Goal: Task Accomplishment & Management: Manage account settings

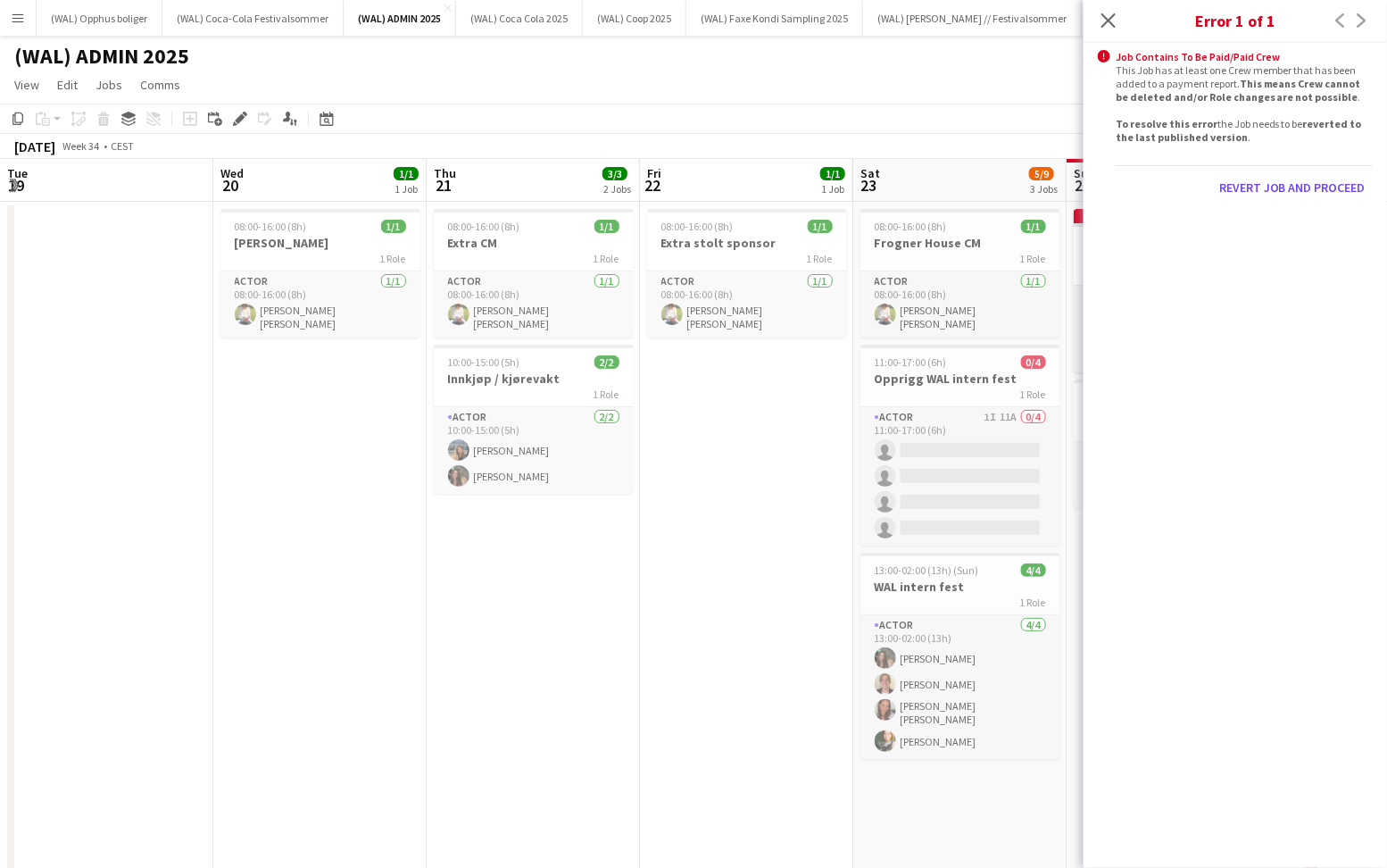
scroll to position [0, 613]
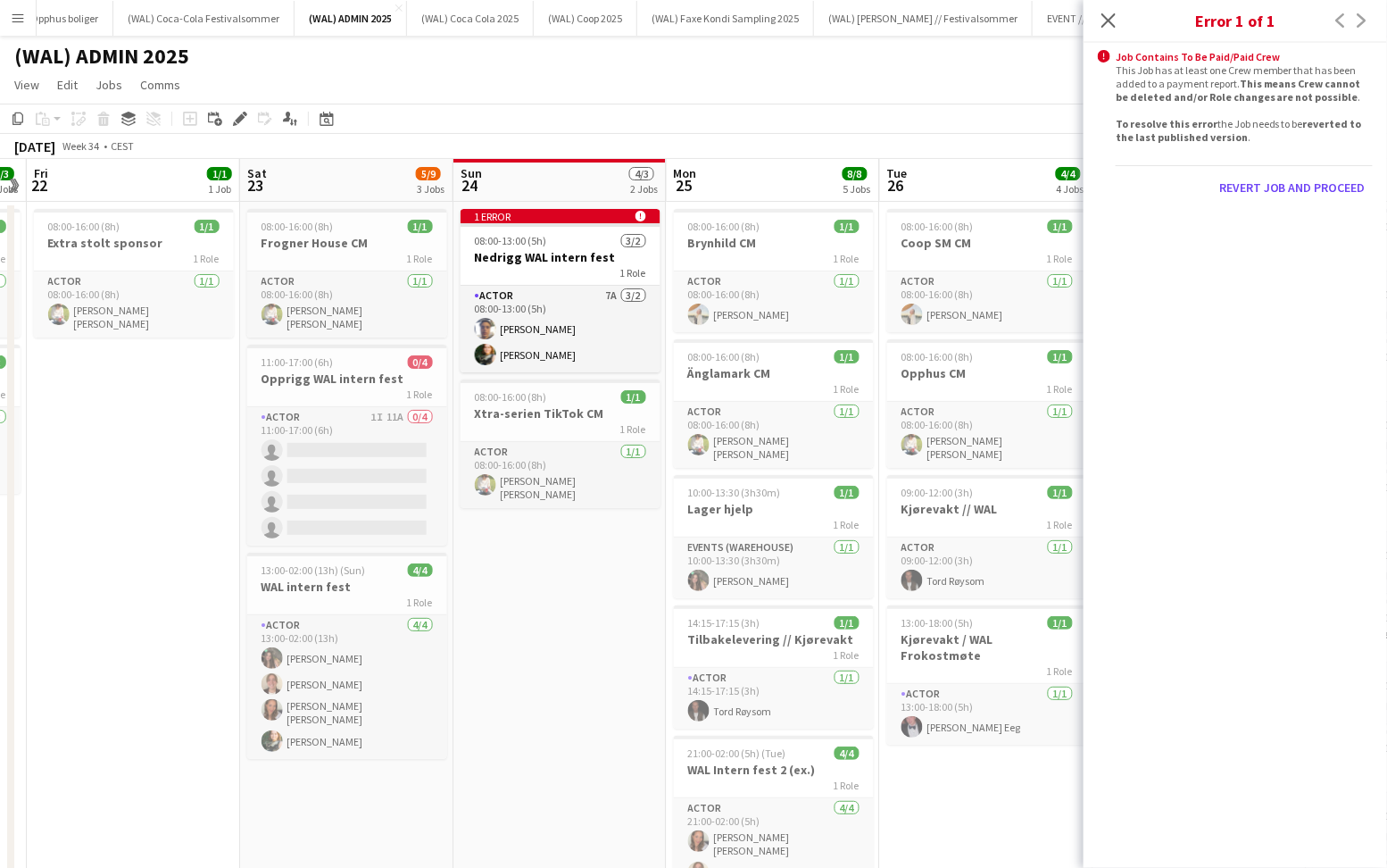
click at [198, 537] on app-date-cell "08:00-16:00 (8h) 1/1 Extra stolt sponsor 1 Role Actor 1/1 08:00-16:00 (8h) Mari…" at bounding box center [133, 747] width 213 height 1089
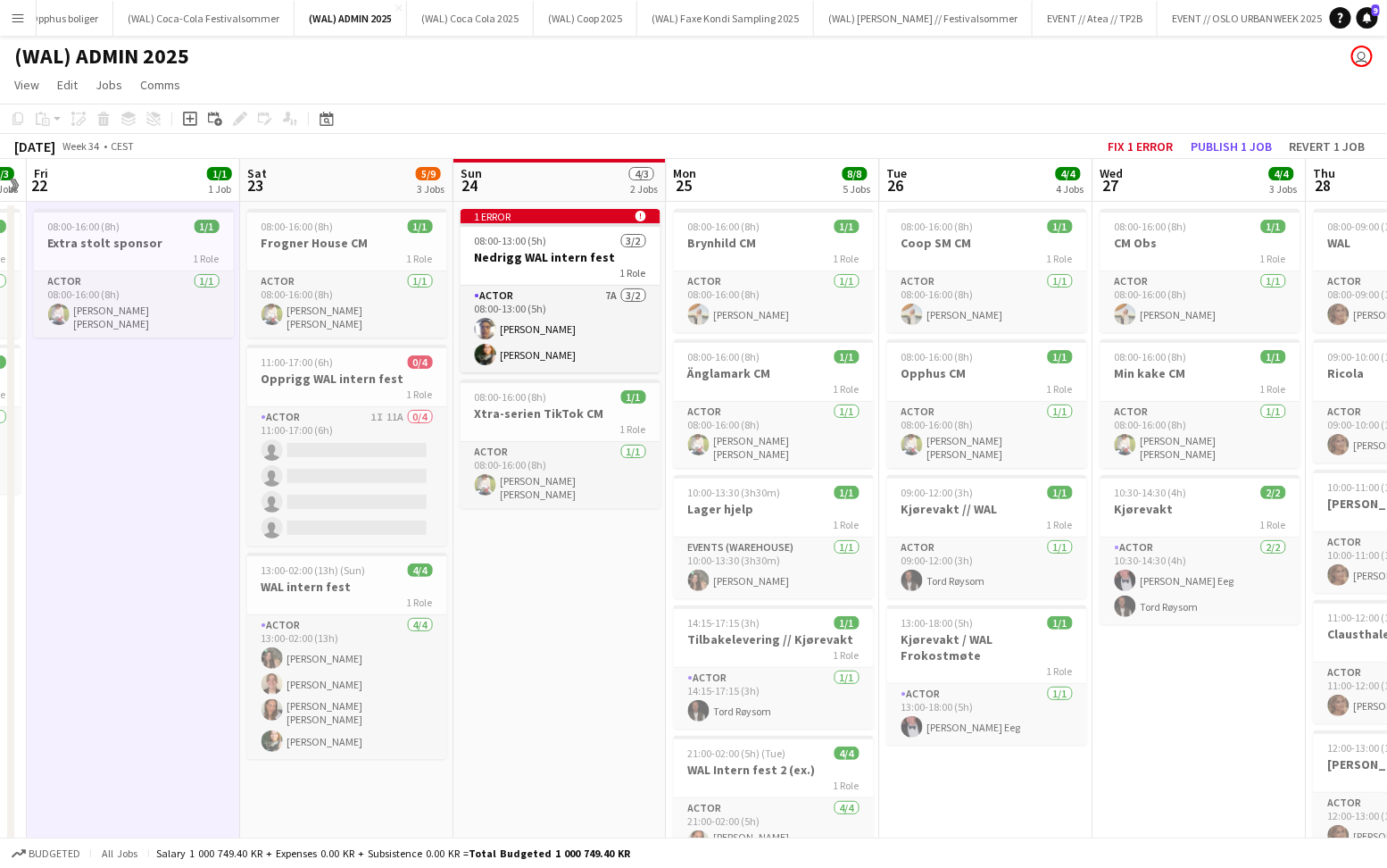
click at [17, 31] on button "Menu" at bounding box center [18, 18] width 36 height 36
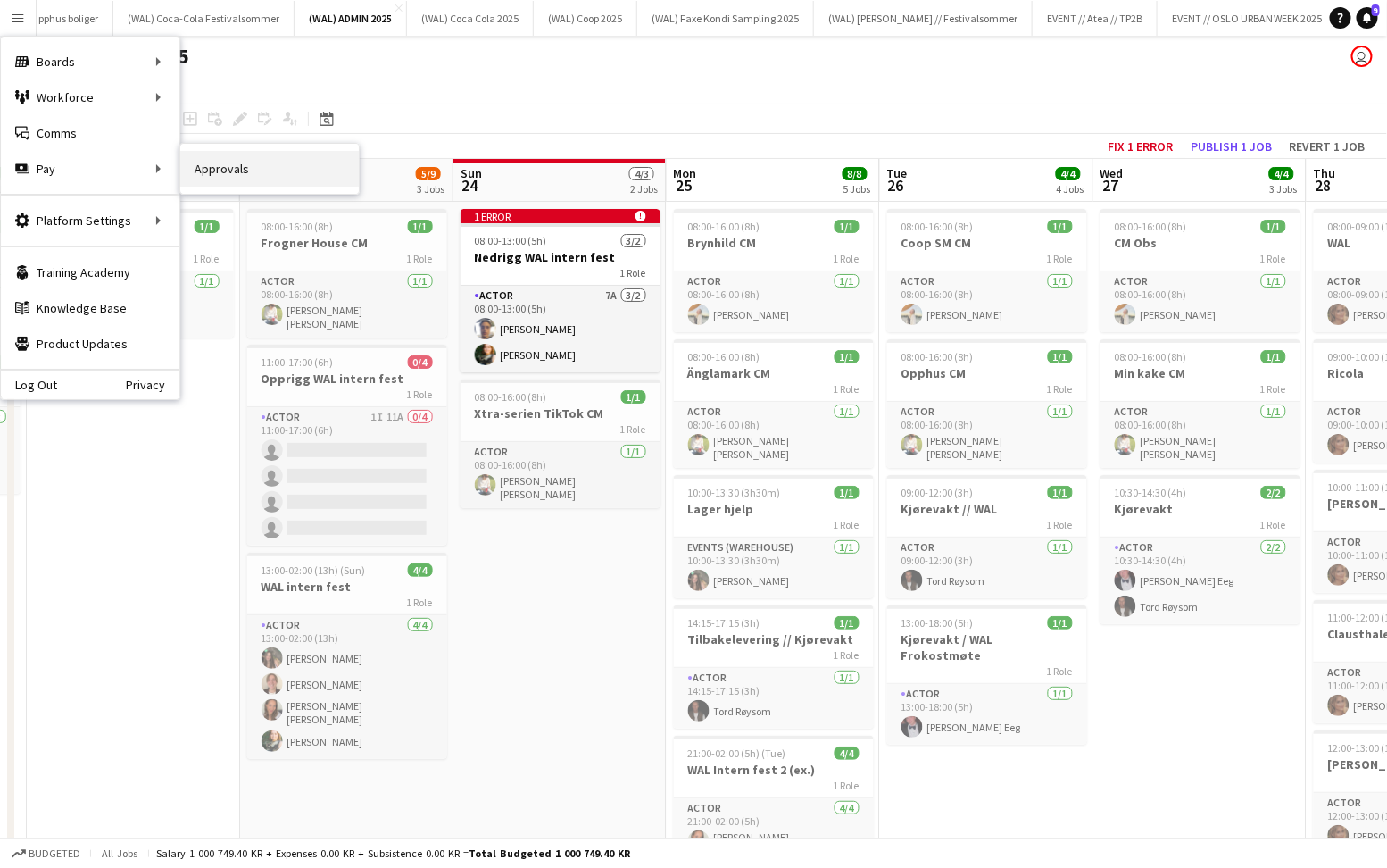
click at [209, 166] on link "Approvals" at bounding box center [270, 169] width 179 height 36
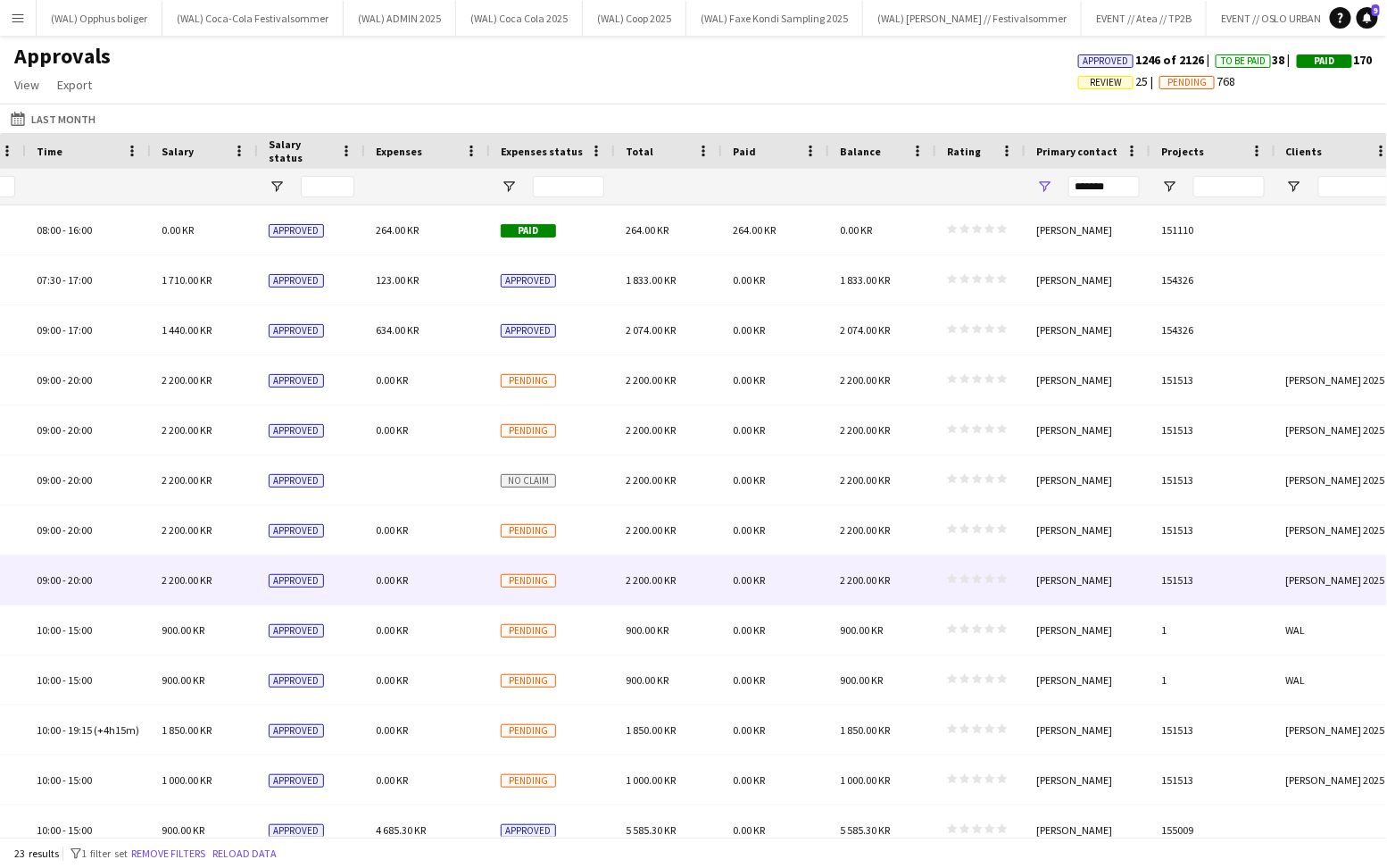
scroll to position [0, 542]
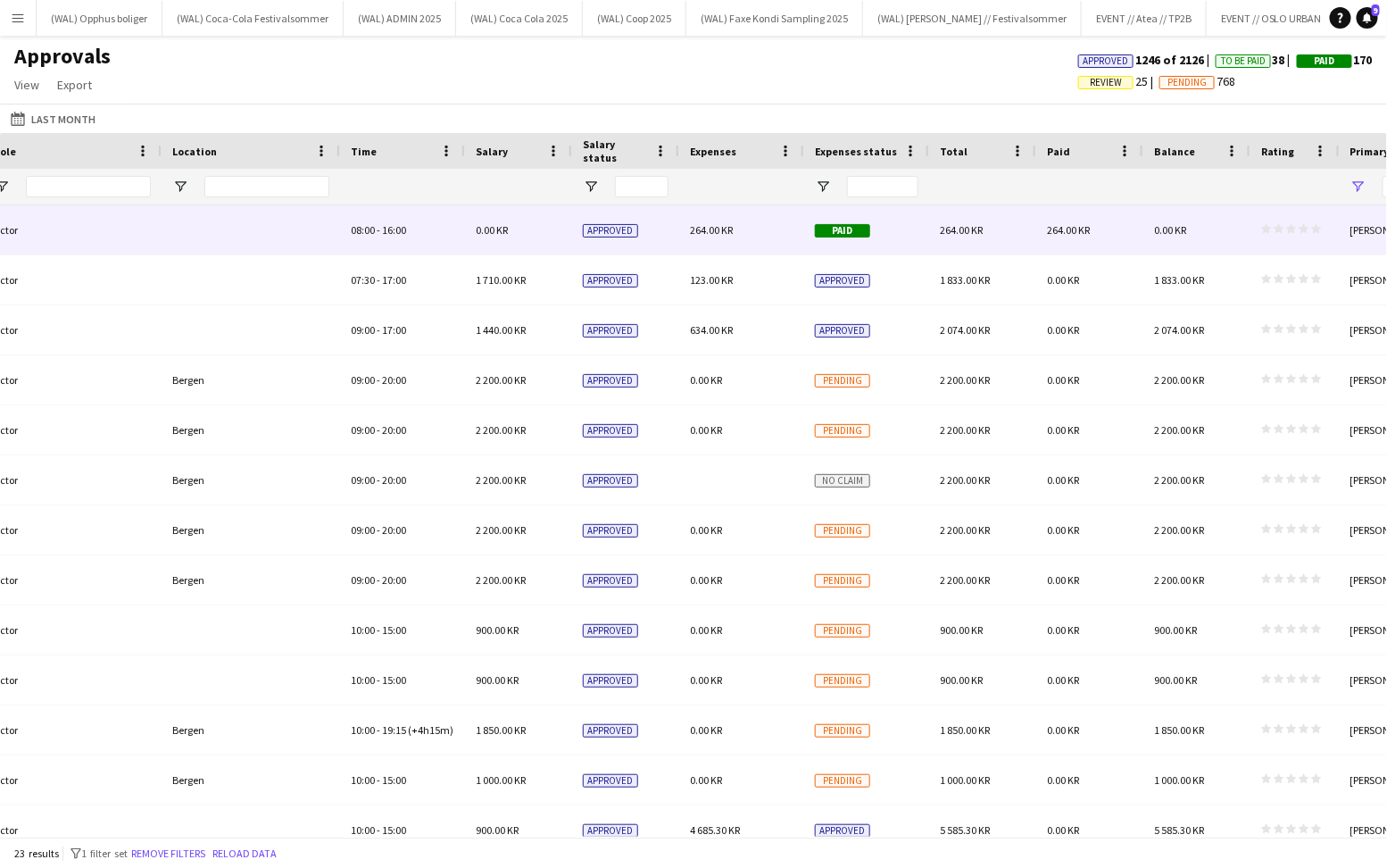
click at [711, 243] on div "264.00 KR" at bounding box center [741, 230] width 125 height 49
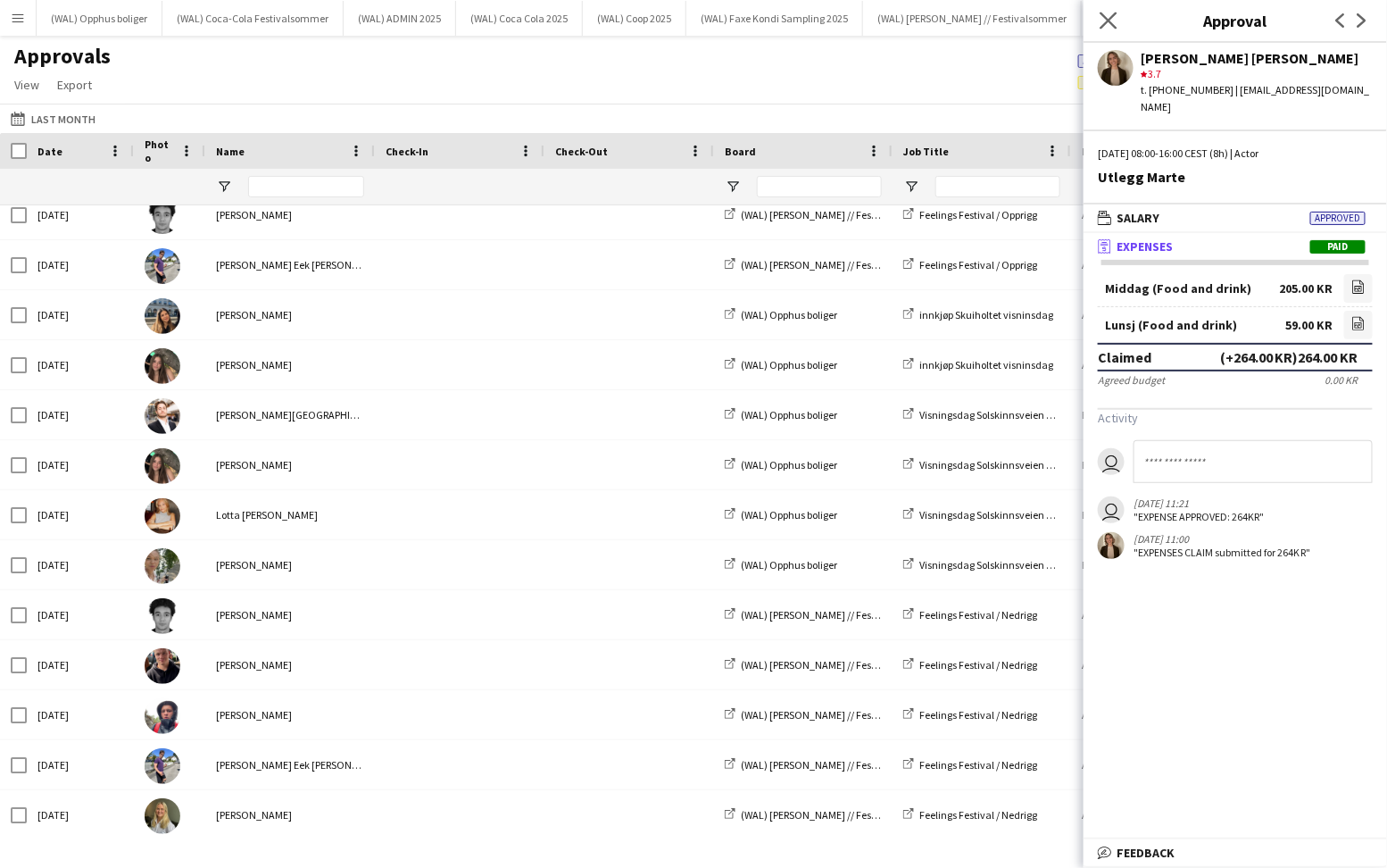
click at [1111, 31] on app-icon "Close pop-in" at bounding box center [1109, 21] width 26 height 26
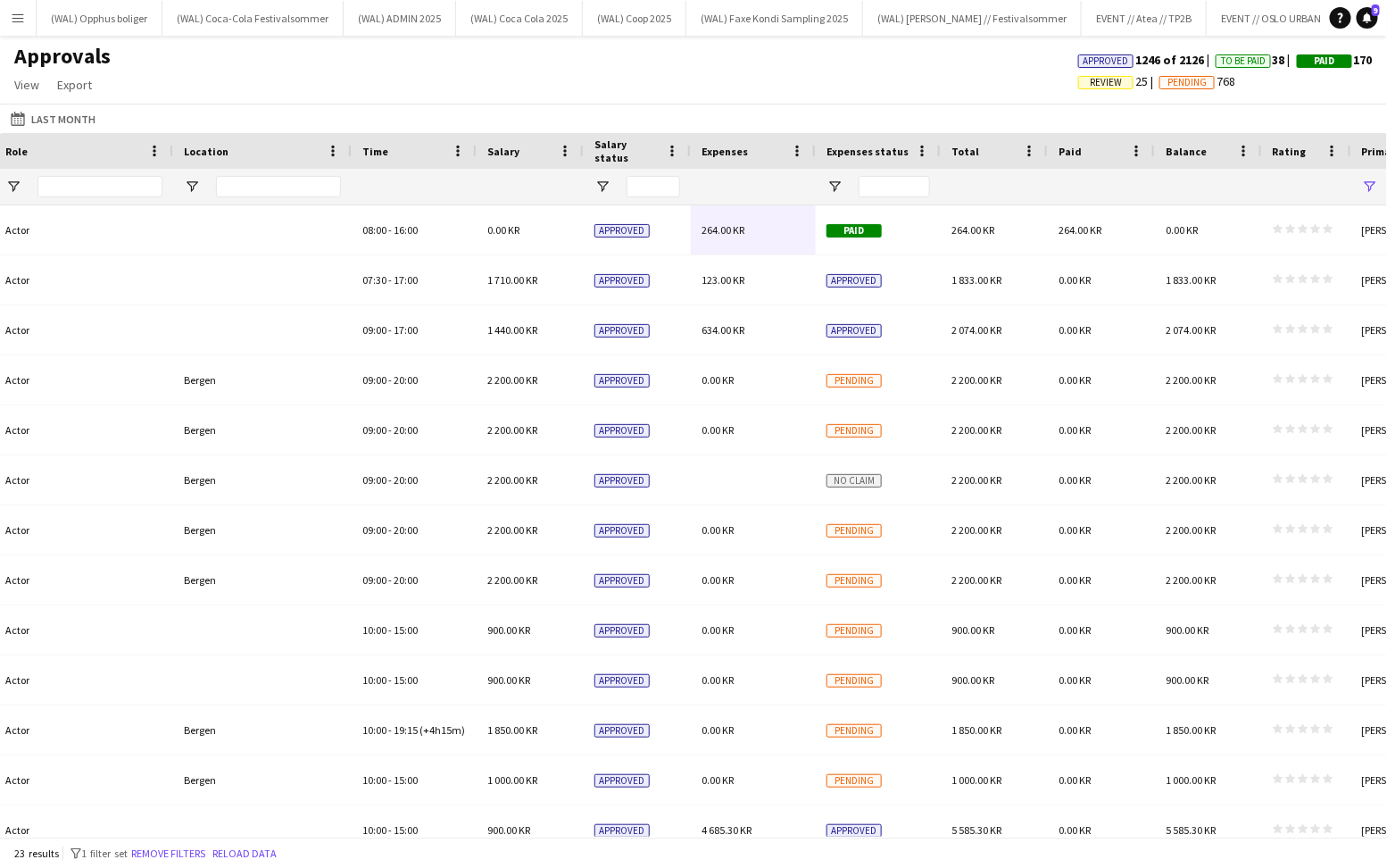
click at [1157, 57] on span "Approved 1246 of 2126" at bounding box center [1147, 59] width 137 height 16
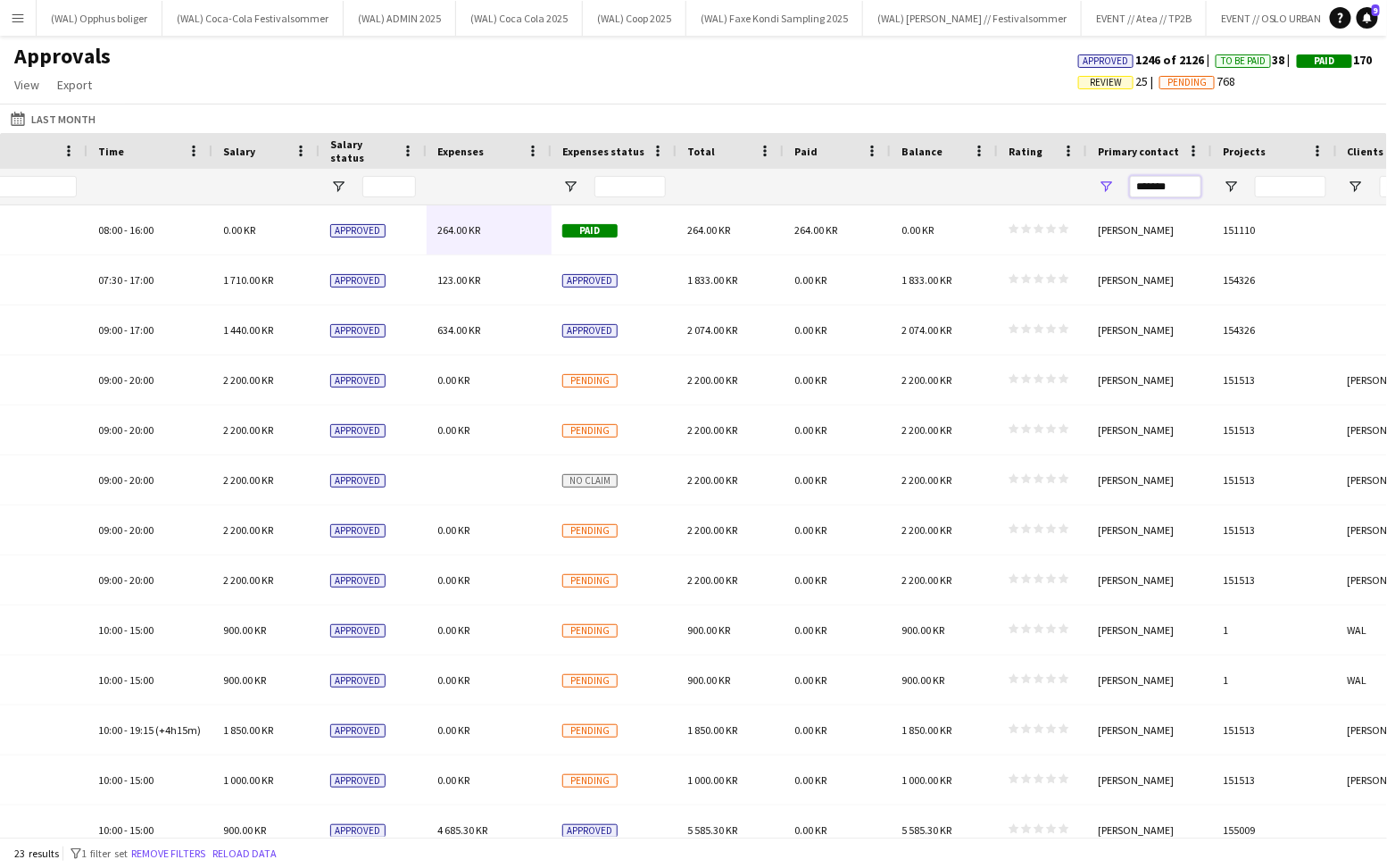
drag, startPoint x: 1166, startPoint y: 186, endPoint x: 993, endPoint y: 185, distance: 173.0
click at [993, 185] on div at bounding box center [280, 186] width 3241 height 36
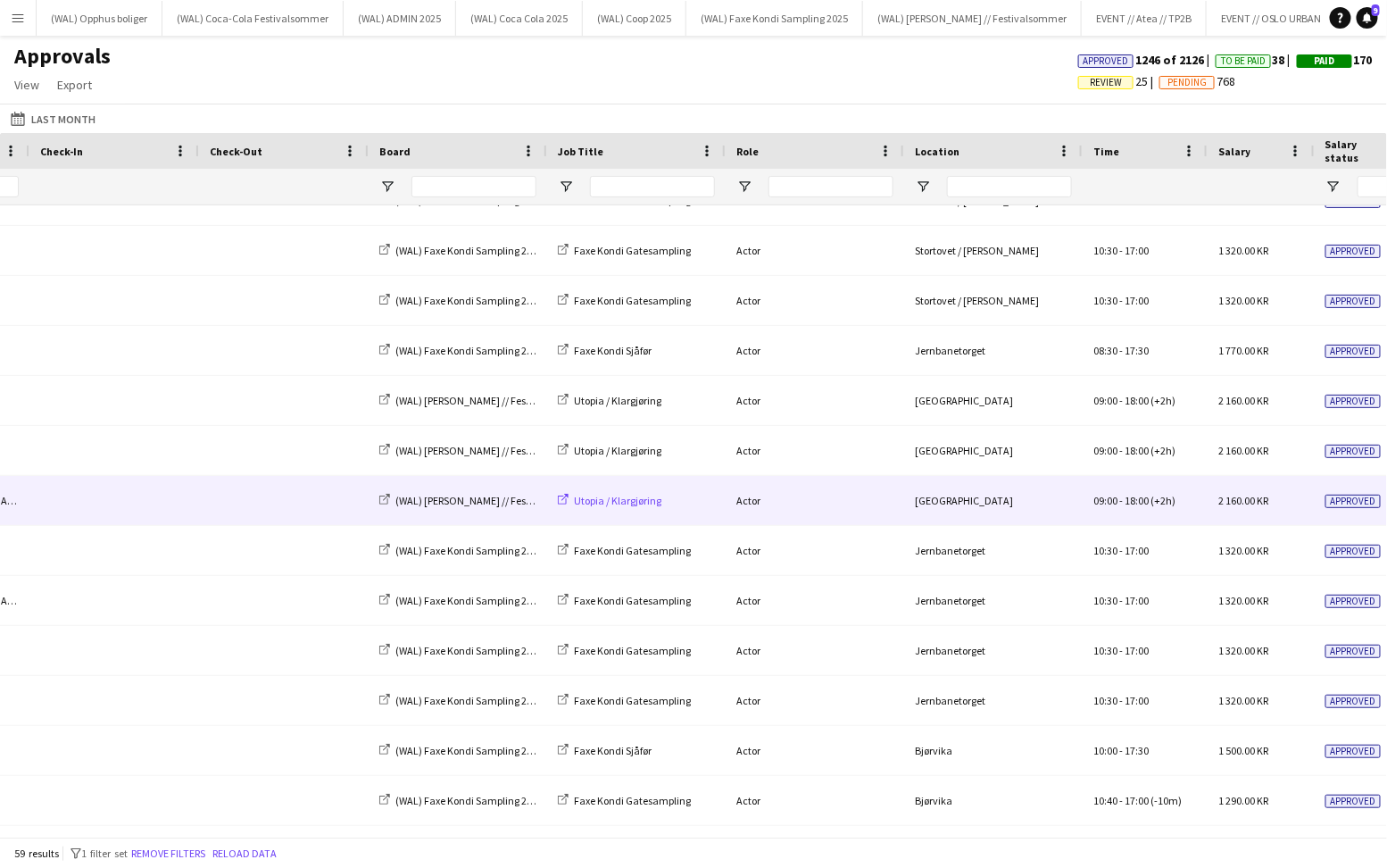
type input "**********"
click at [602, 497] on span "Utopia / Klargjøring" at bounding box center [618, 500] width 87 height 13
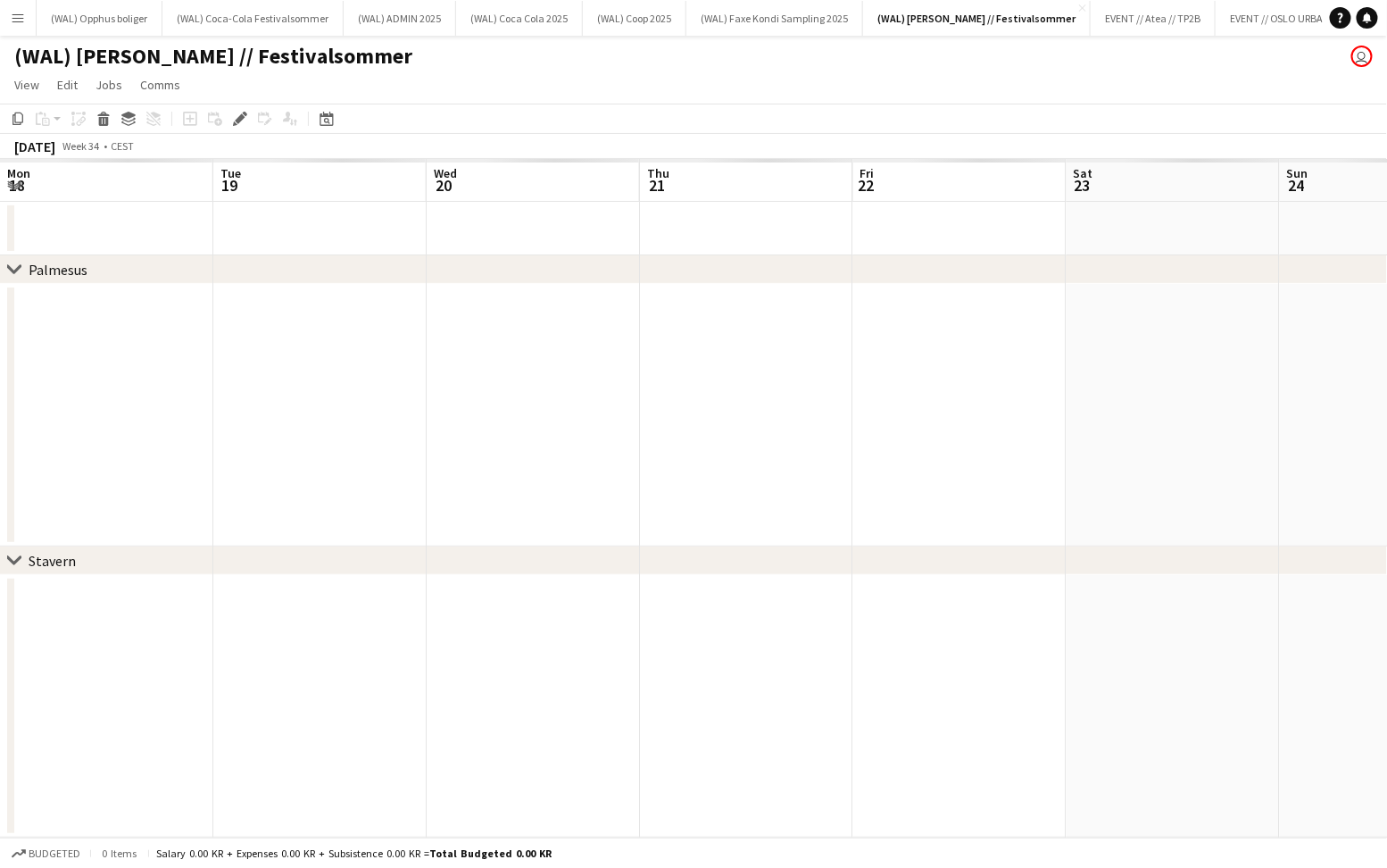
scroll to position [0, 613]
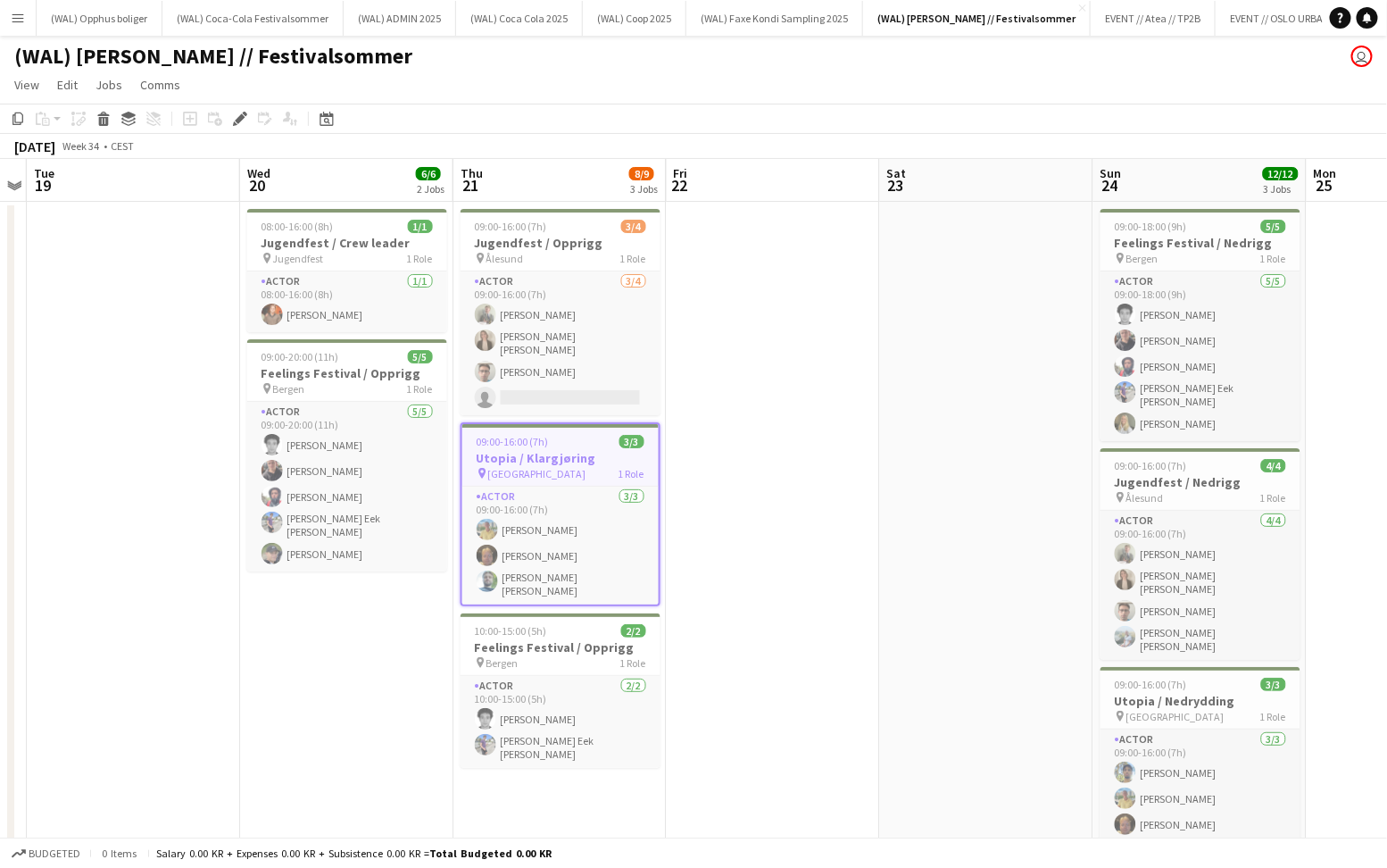
click at [556, 440] on div "09:00-16:00 (7h) 3/3" at bounding box center [561, 441] width 196 height 13
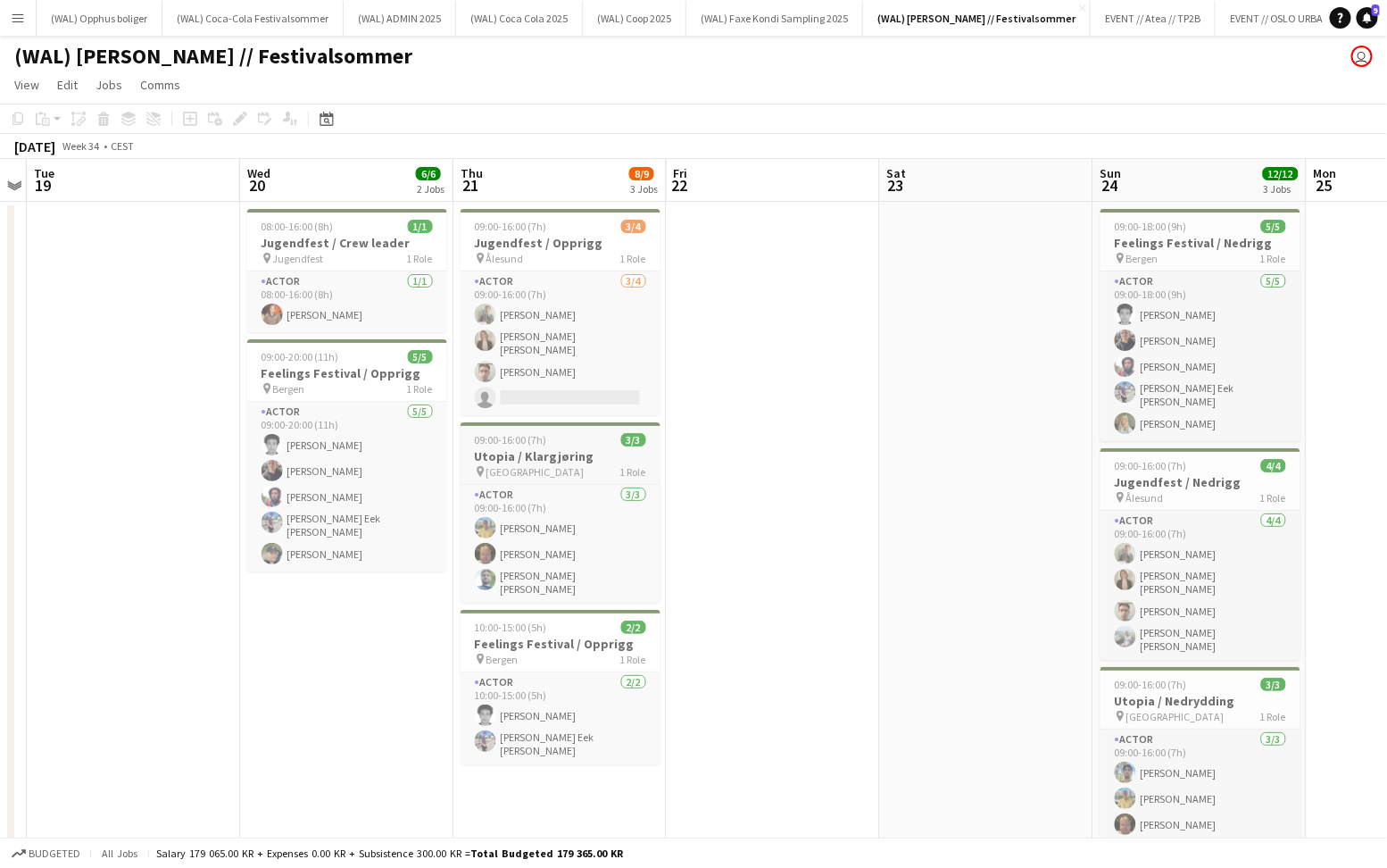
click at [556, 440] on div "09:00-16:00 (7h) 3/3" at bounding box center [561, 439] width 200 height 13
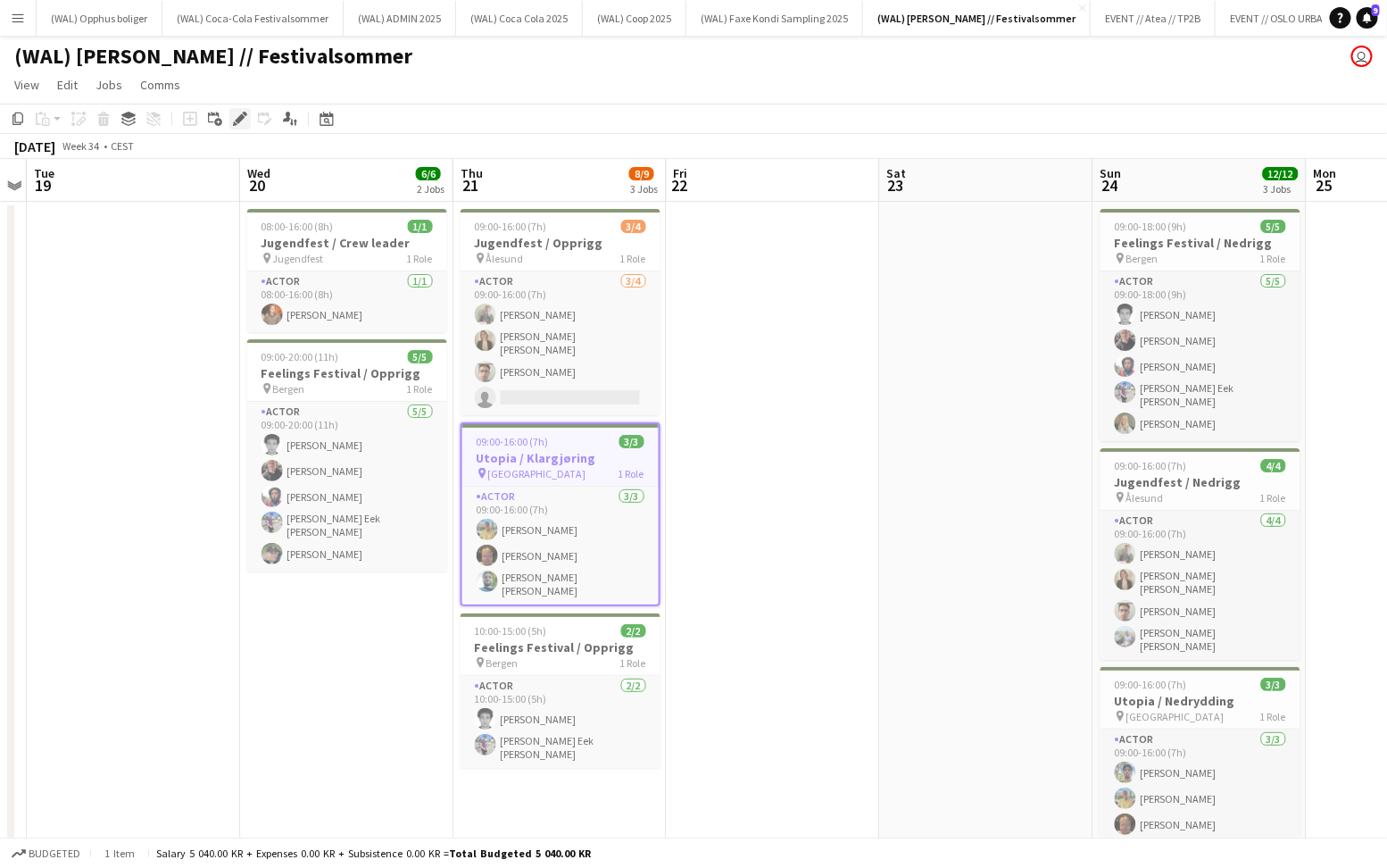
click at [241, 111] on icon "Edit" at bounding box center [239, 118] width 14 height 14
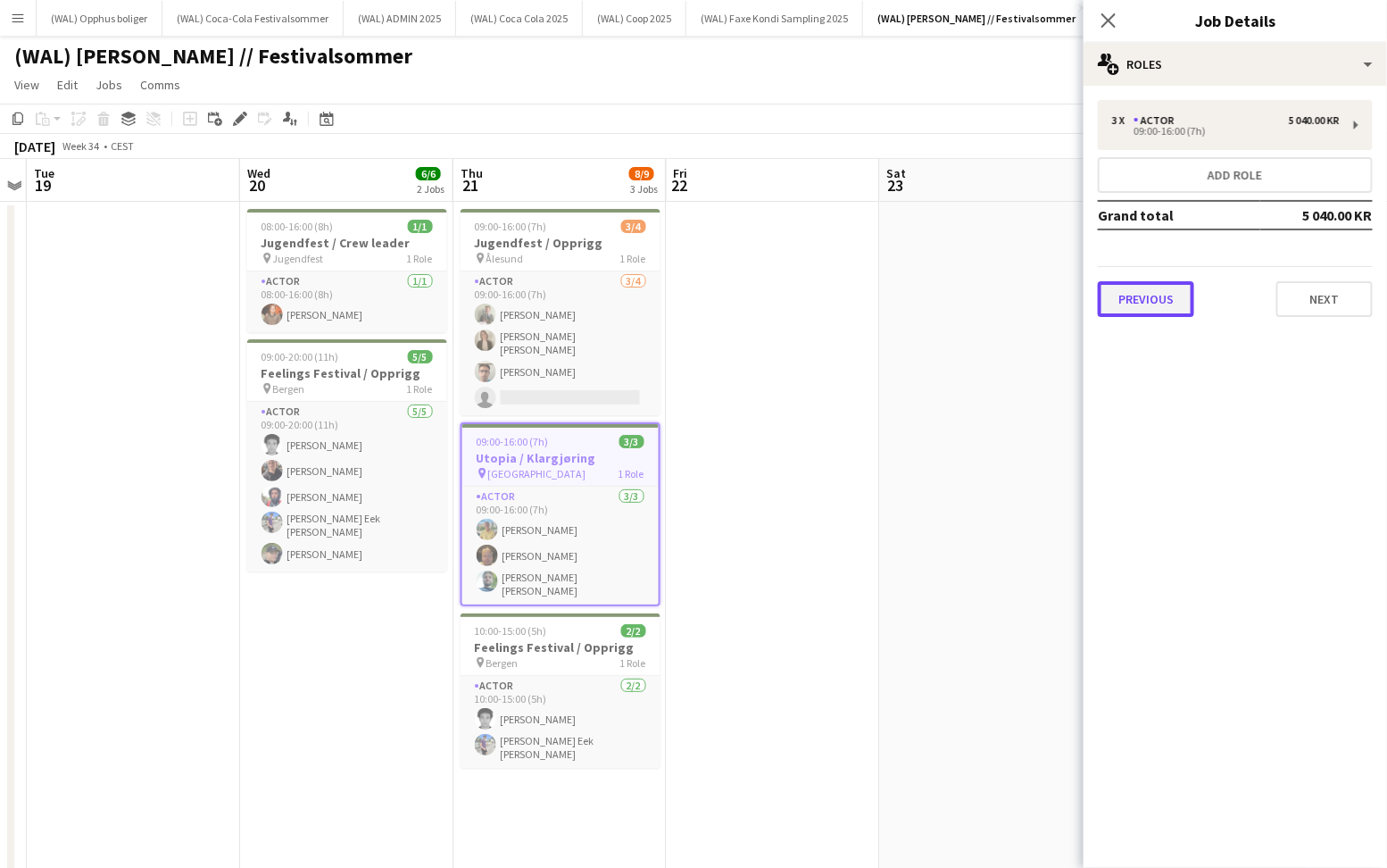
click at [1119, 293] on button "Previous" at bounding box center [1146, 299] width 96 height 36
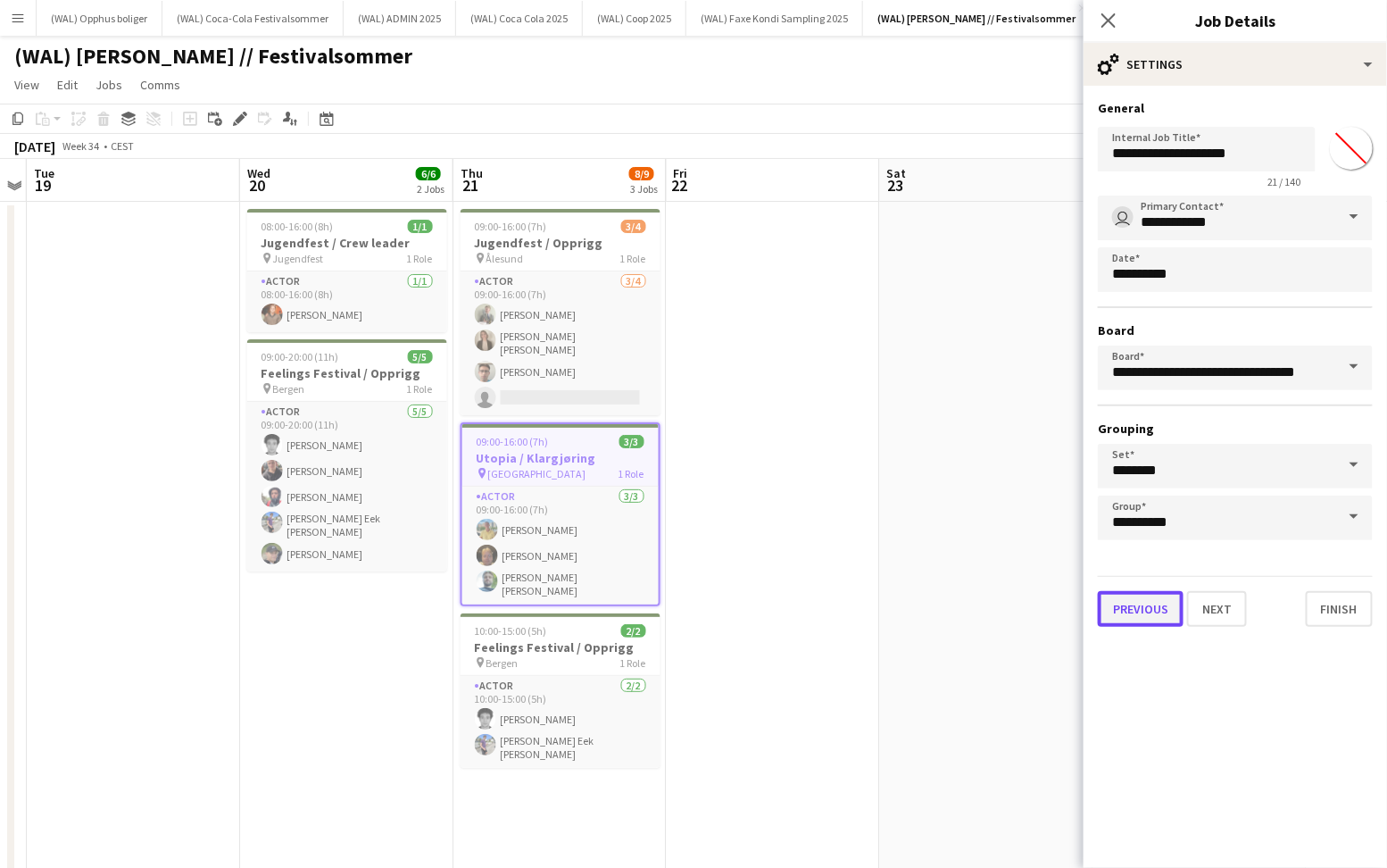
click at [1132, 610] on button "Previous" at bounding box center [1141, 609] width 86 height 36
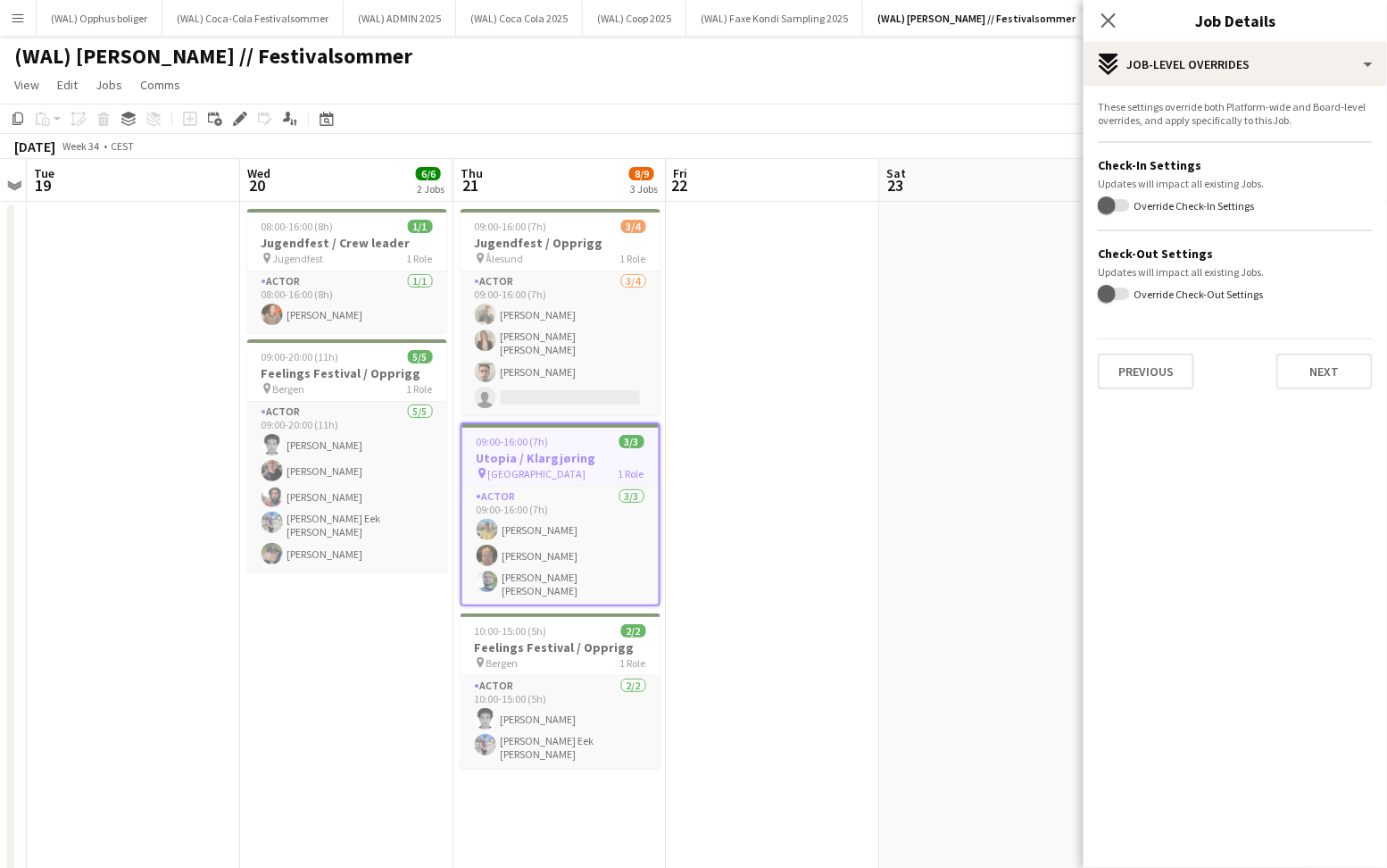
click at [1109, 343] on div "Previous Next" at bounding box center [1235, 363] width 275 height 51
click at [1124, 367] on button "Previous" at bounding box center [1146, 371] width 96 height 36
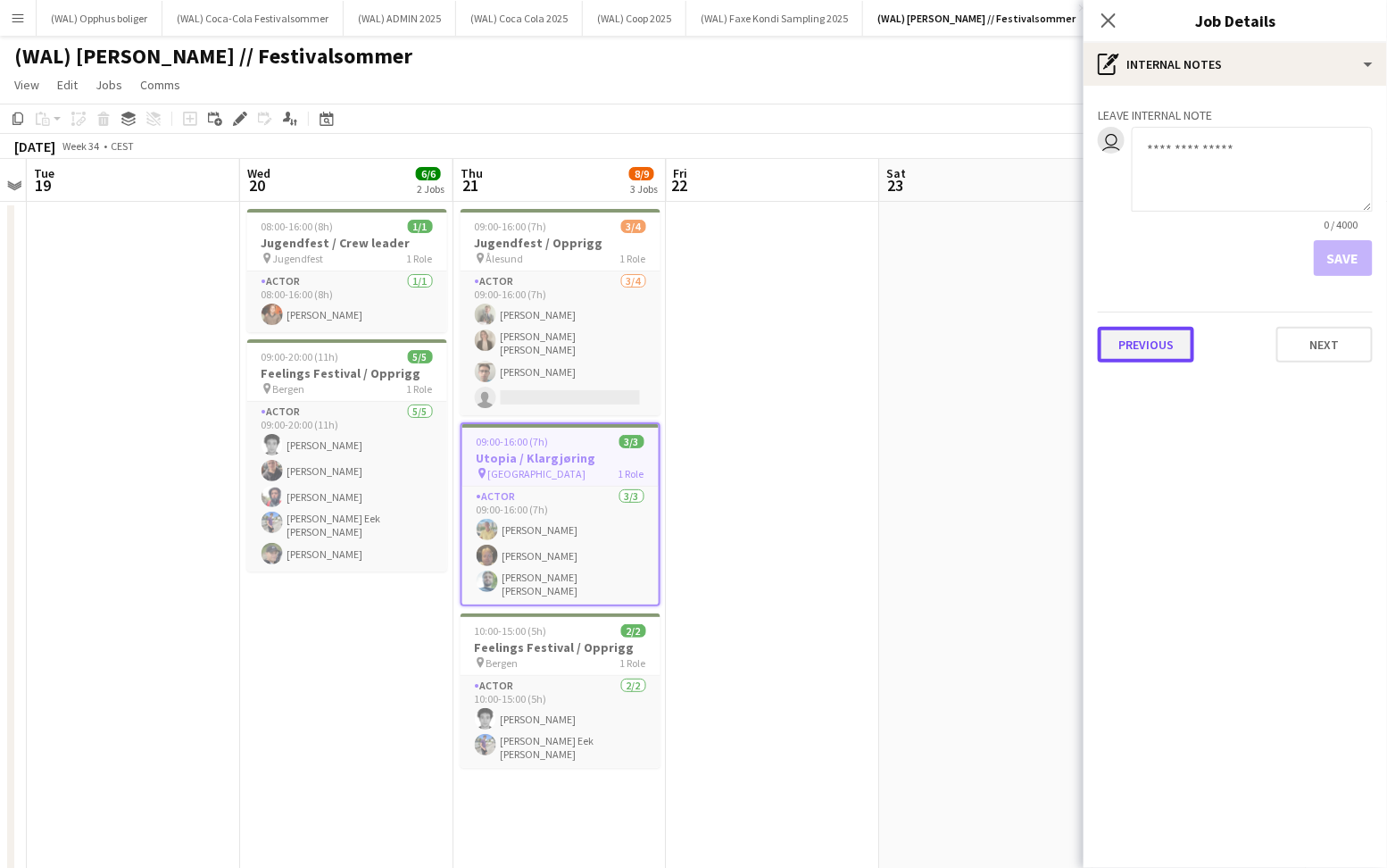
click at [1123, 359] on button "Previous" at bounding box center [1146, 345] width 96 height 36
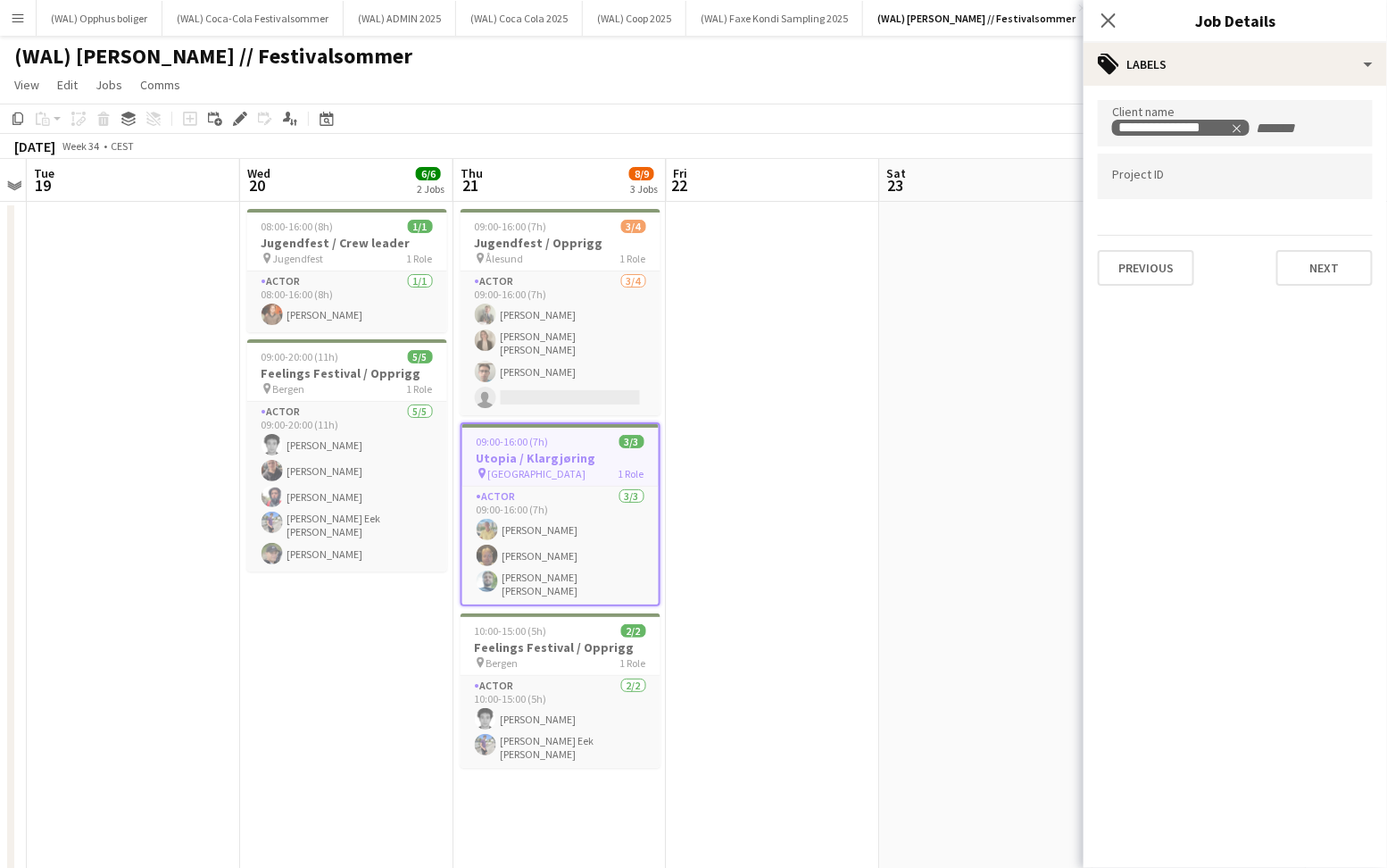
click at [1143, 185] on div at bounding box center [1235, 176] width 275 height 45
type input "******"
click at [1340, 402] on div at bounding box center [1236, 434] width 304 height 868
click at [1330, 271] on button "Next" at bounding box center [1325, 268] width 96 height 36
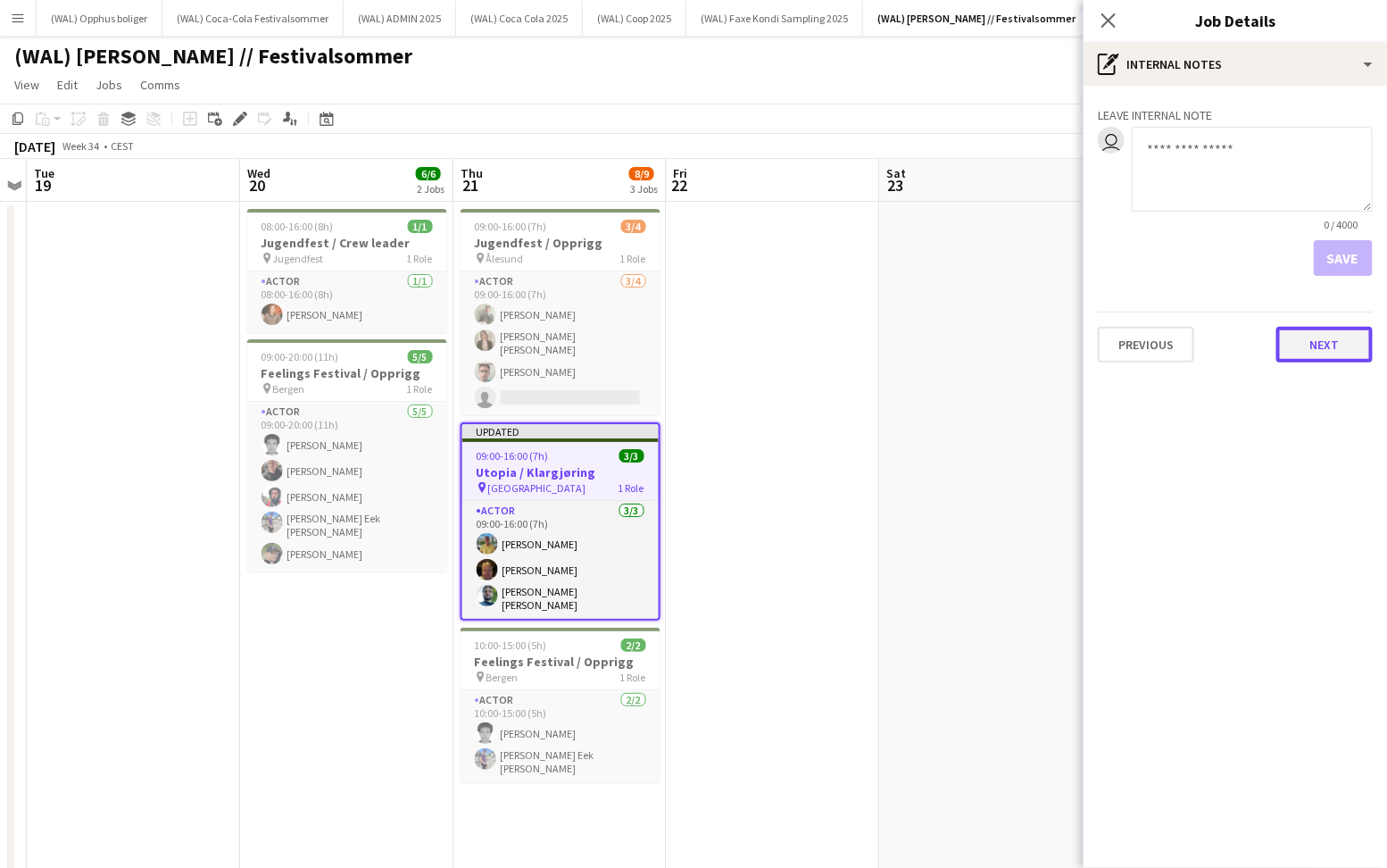
click at [1321, 347] on button "Next" at bounding box center [1325, 345] width 96 height 36
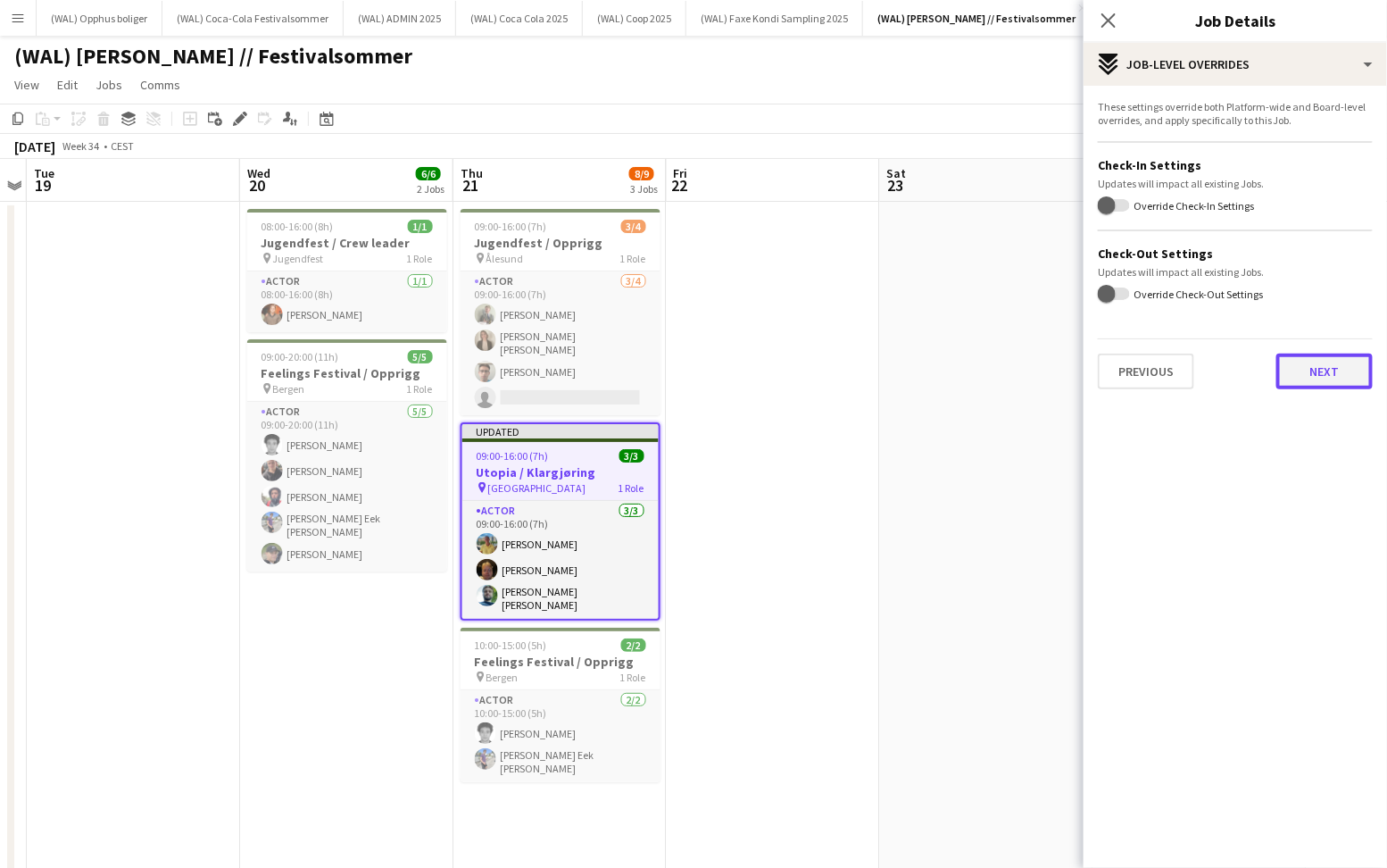
click at [1322, 359] on button "Next" at bounding box center [1325, 371] width 96 height 36
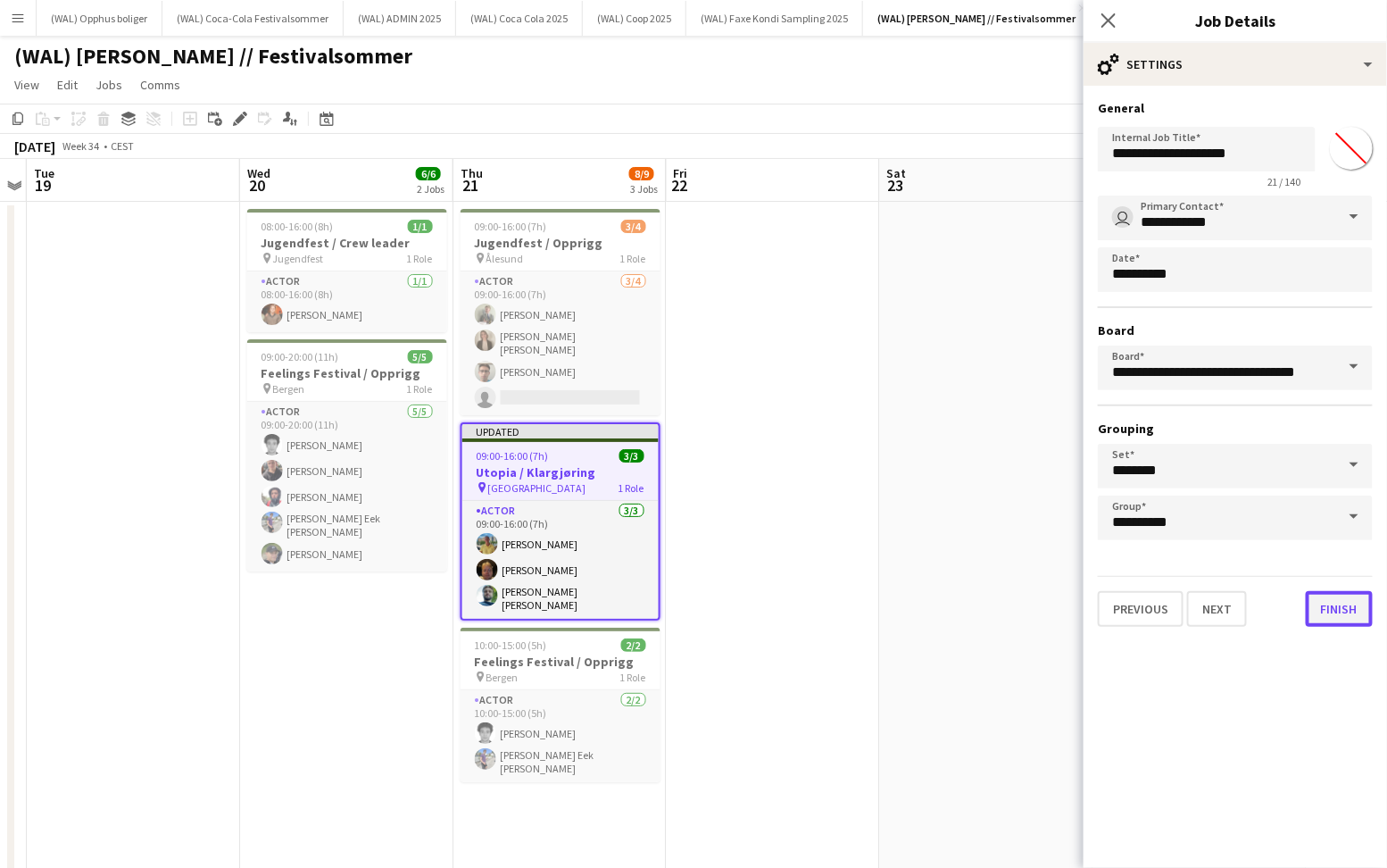
click at [1324, 601] on button "Finish" at bounding box center [1340, 609] width 67 height 36
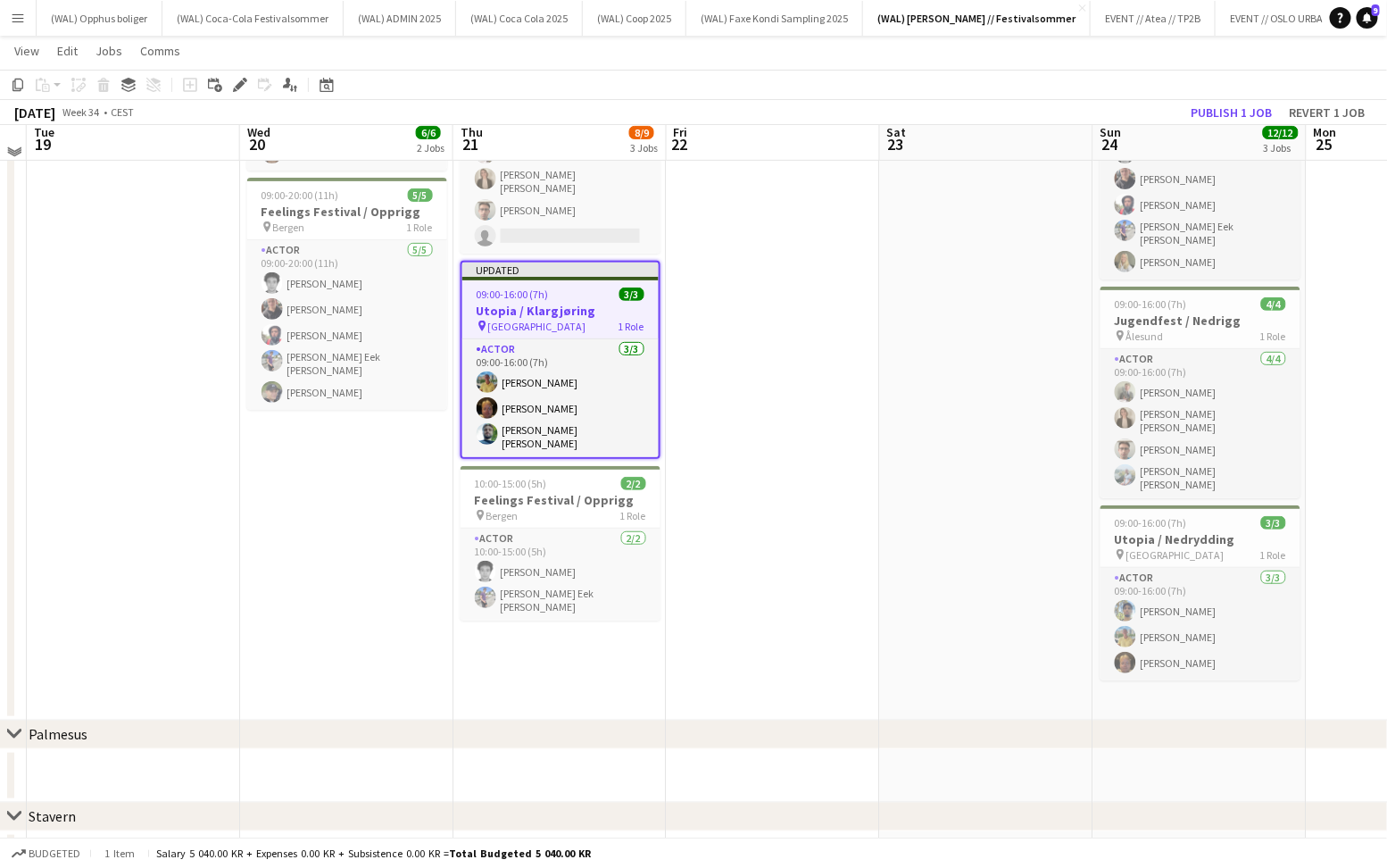
scroll to position [160, 0]
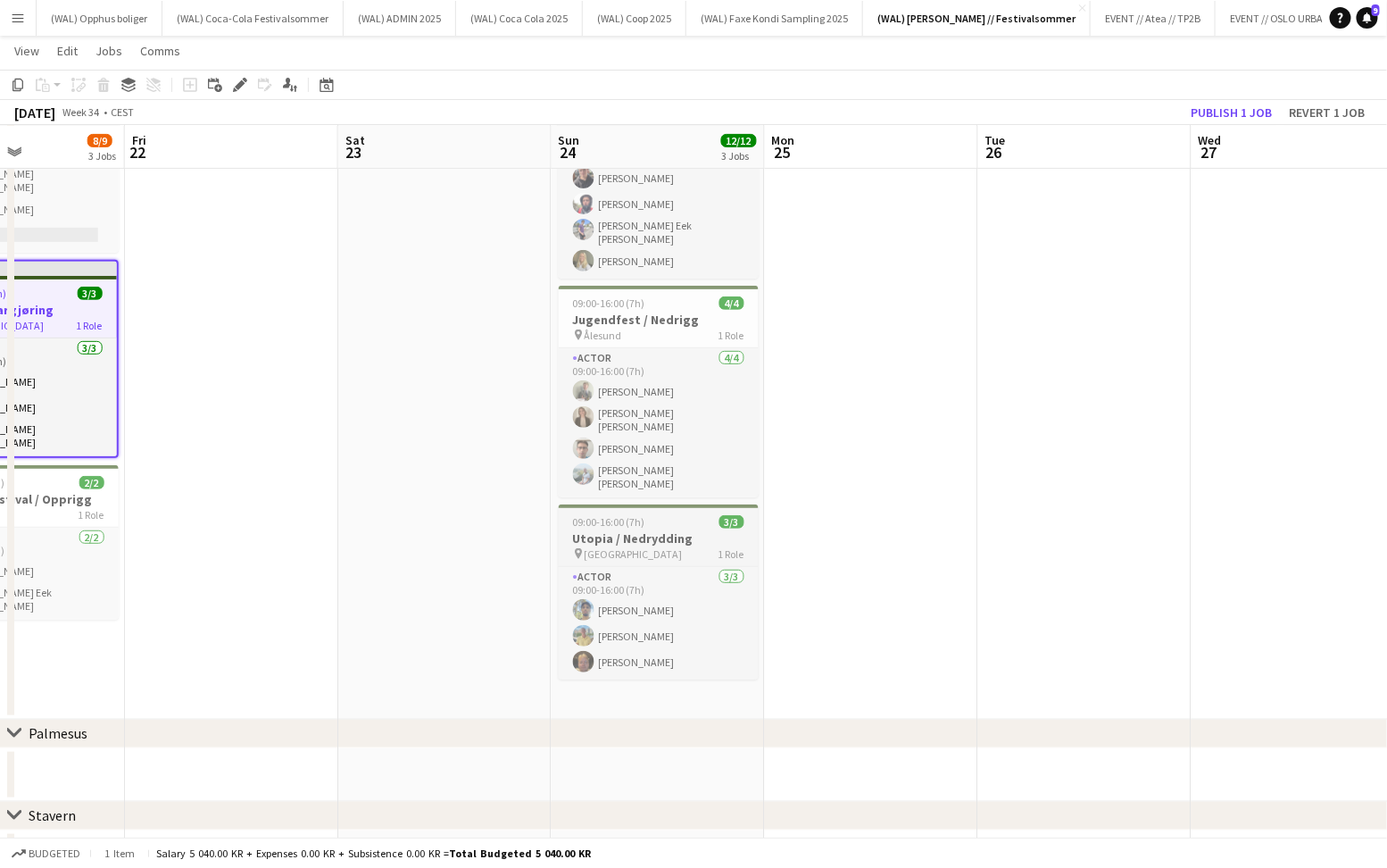
click at [648, 547] on div "pin Stavanger 1 Role" at bounding box center [659, 553] width 200 height 14
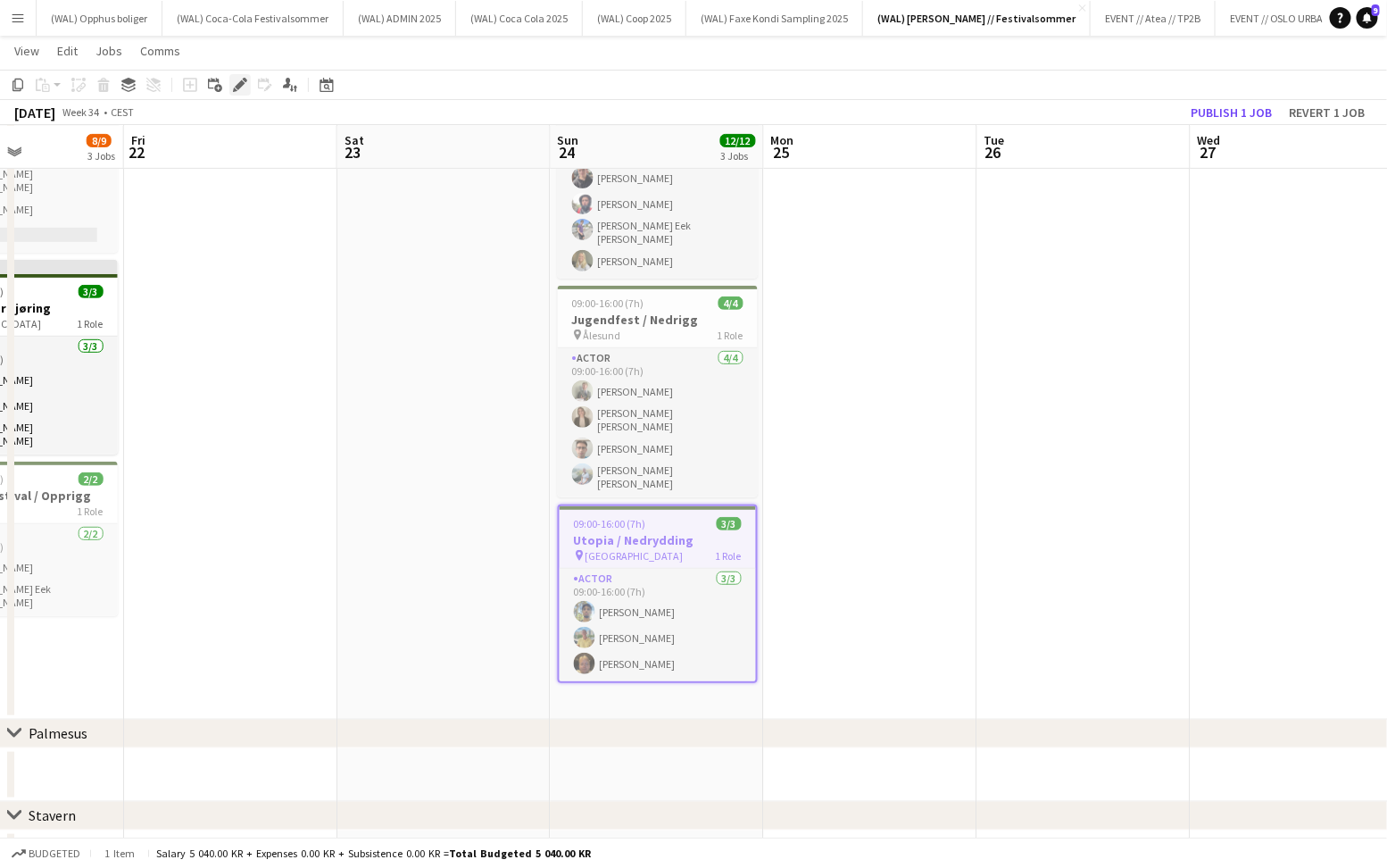
click at [233, 86] on icon "Edit" at bounding box center [239, 84] width 14 height 14
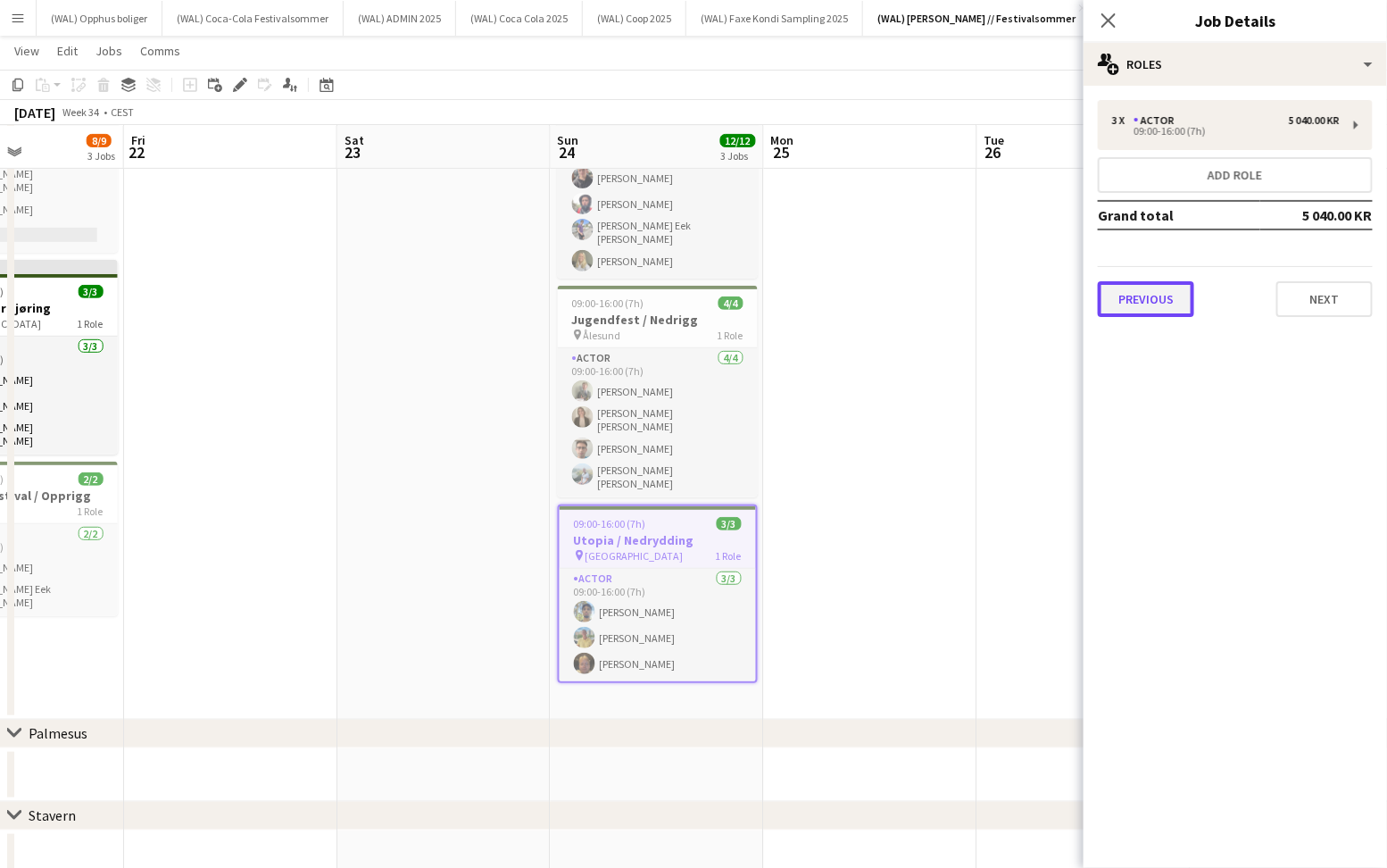
click at [1152, 296] on button "Previous" at bounding box center [1146, 299] width 96 height 36
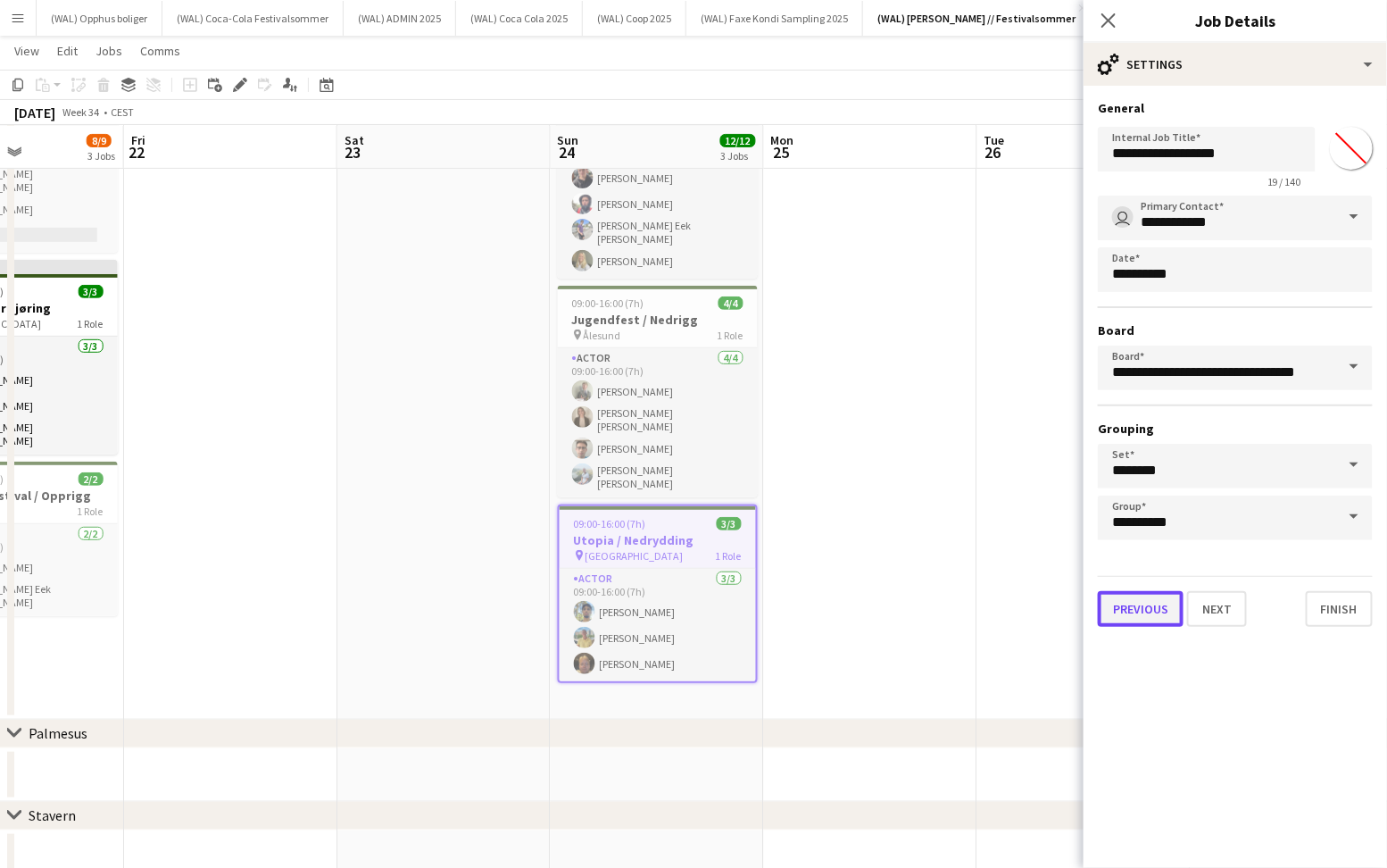
click at [1118, 605] on button "Previous" at bounding box center [1141, 609] width 86 height 36
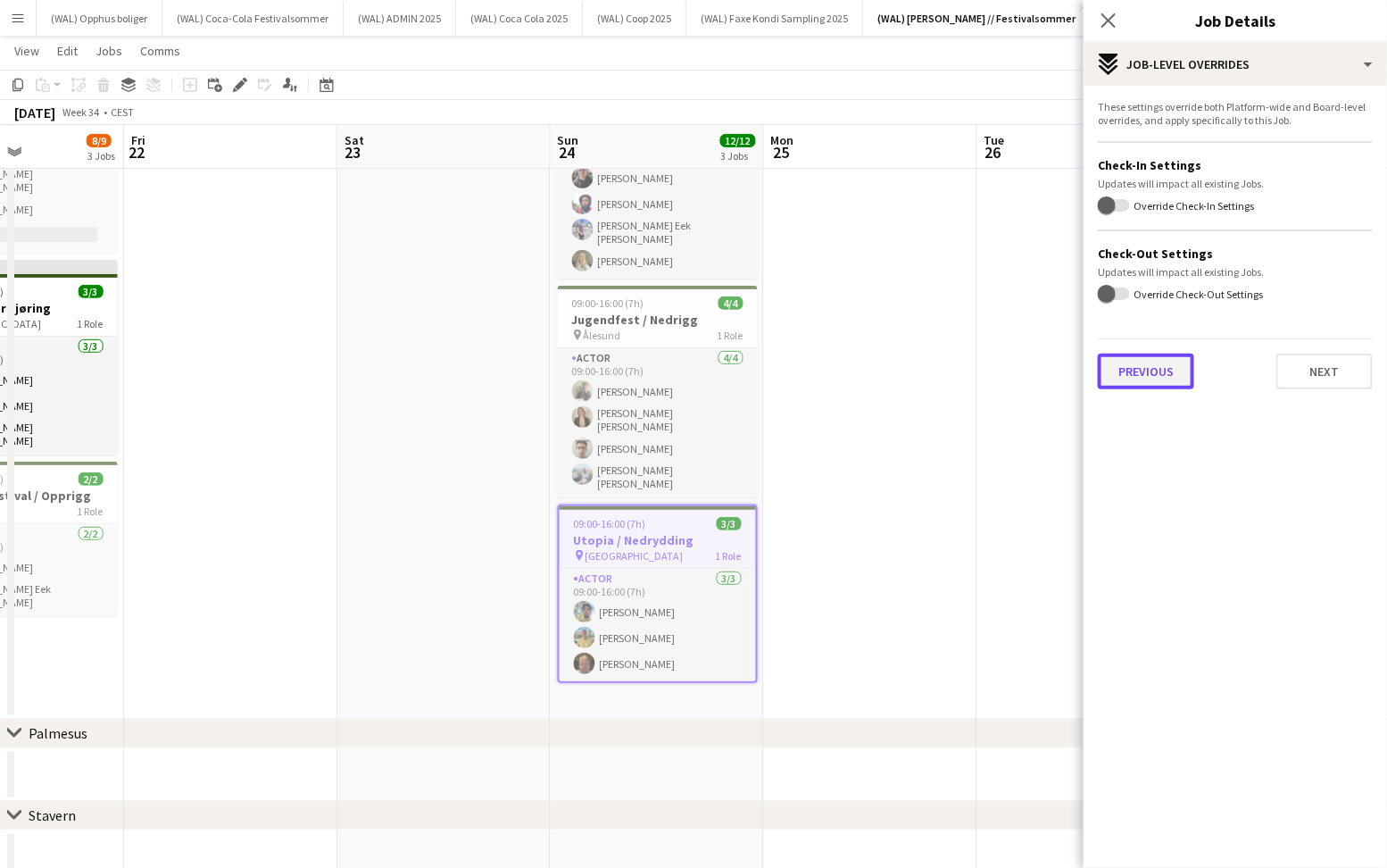
click at [1181, 357] on button "Previous" at bounding box center [1146, 371] width 96 height 36
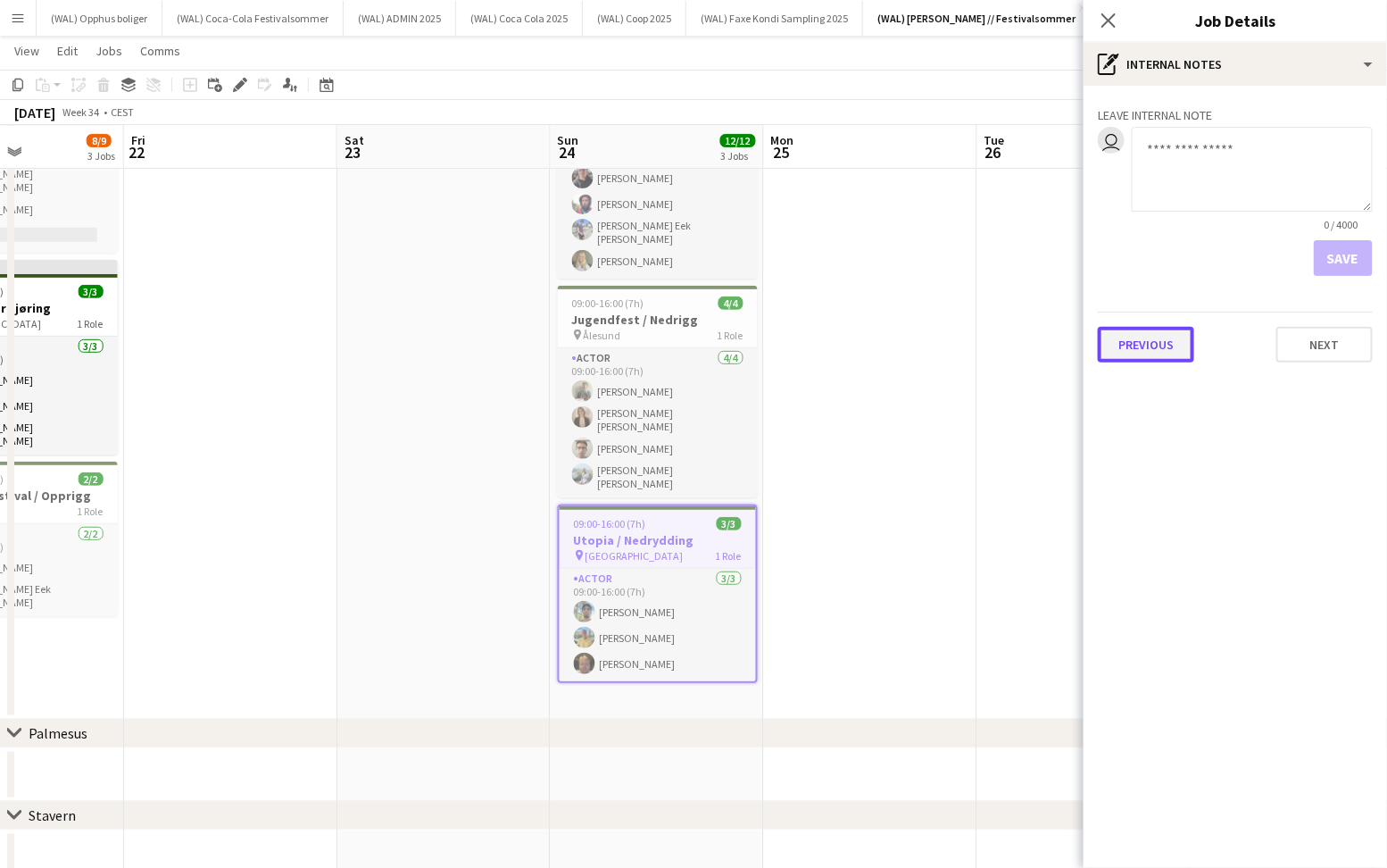
click at [1129, 338] on button "Previous" at bounding box center [1146, 345] width 96 height 36
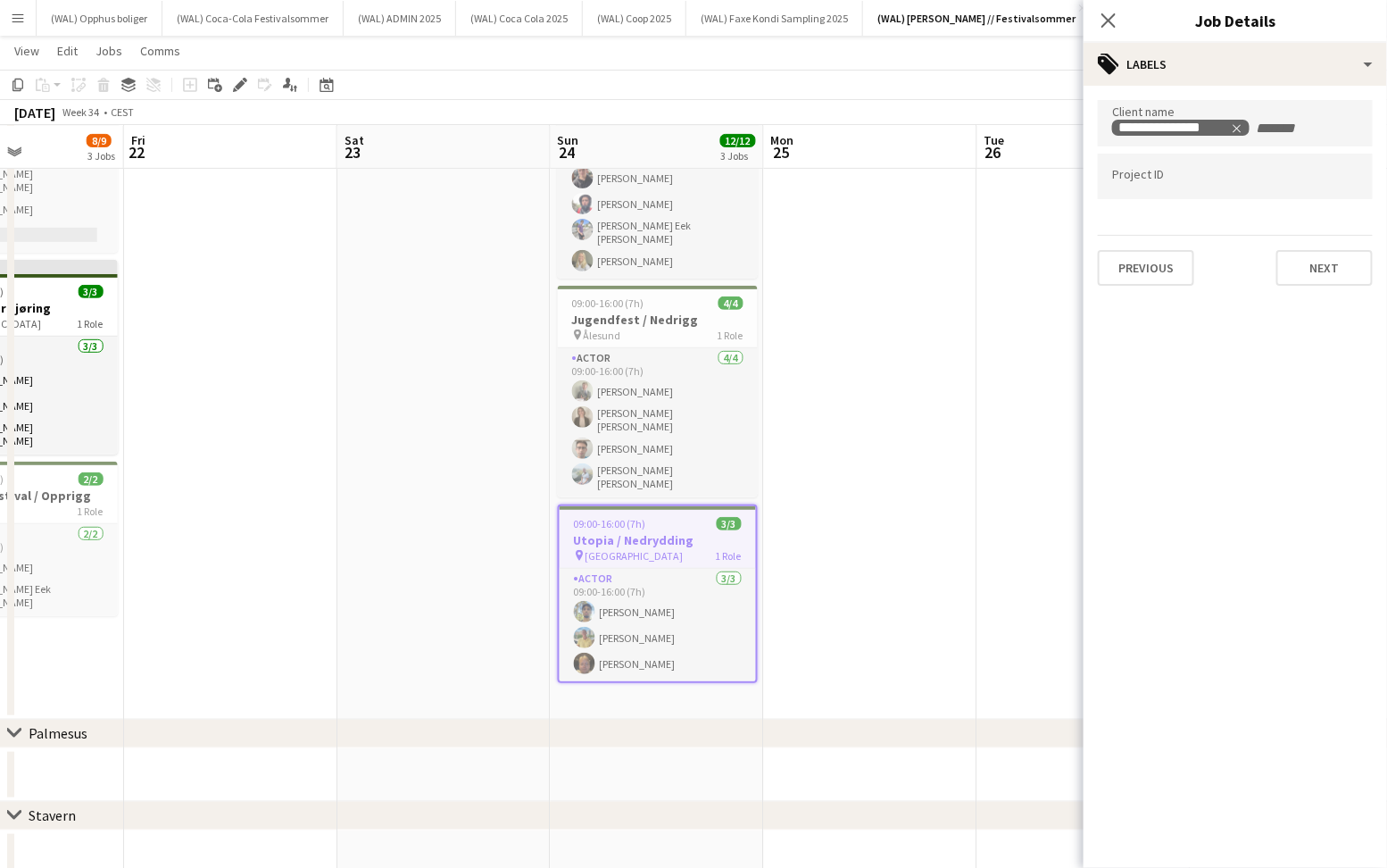
click at [1162, 153] on div at bounding box center [1235, 152] width 275 height 11
click at [1162, 156] on div at bounding box center [1235, 152] width 275 height 11
click at [1161, 171] on form at bounding box center [1236, 181] width 246 height 19
type input "******"
click at [1133, 246] on div "Previous Next" at bounding box center [1235, 259] width 275 height 51
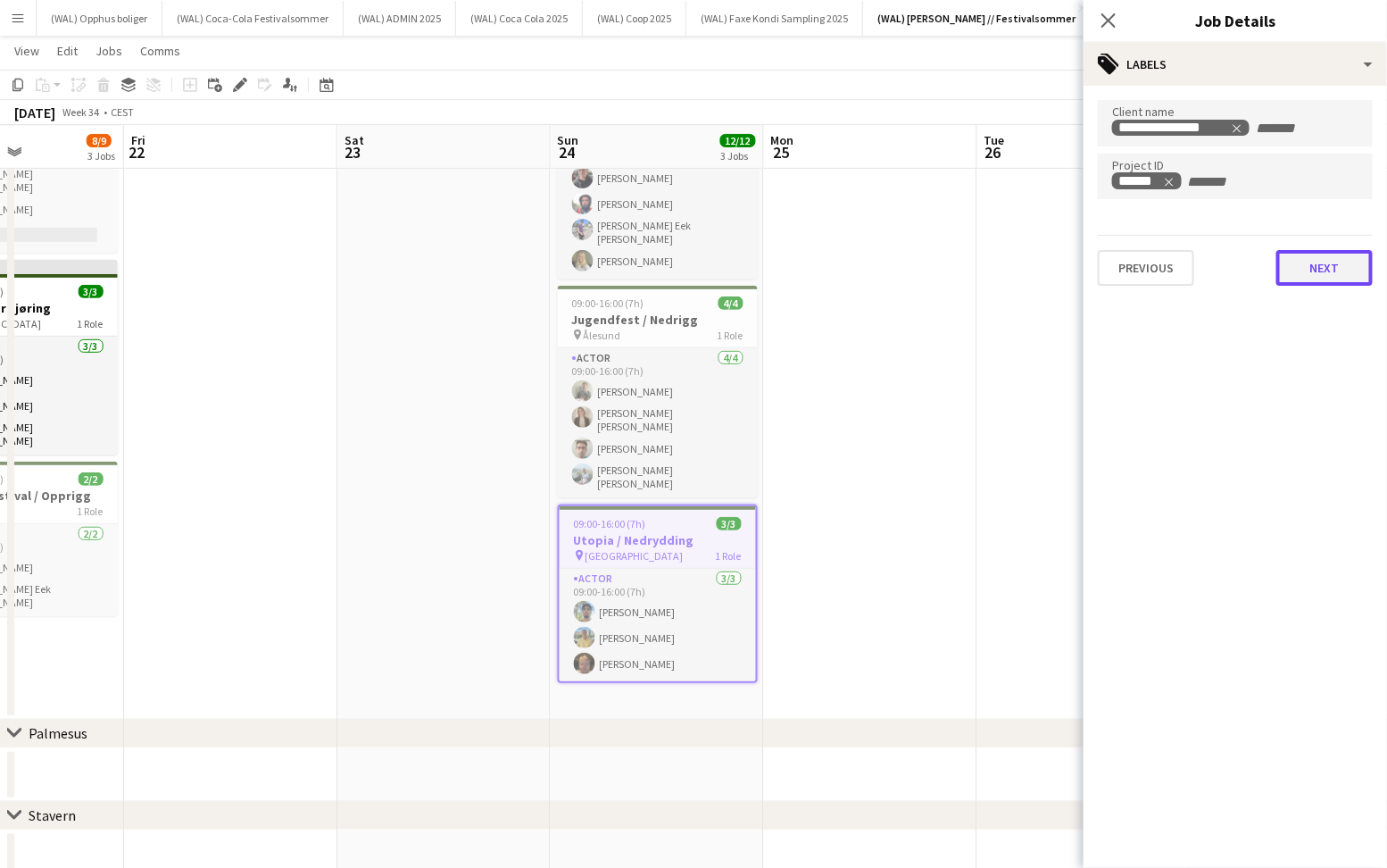
click at [1310, 280] on button "Next" at bounding box center [1325, 268] width 96 height 36
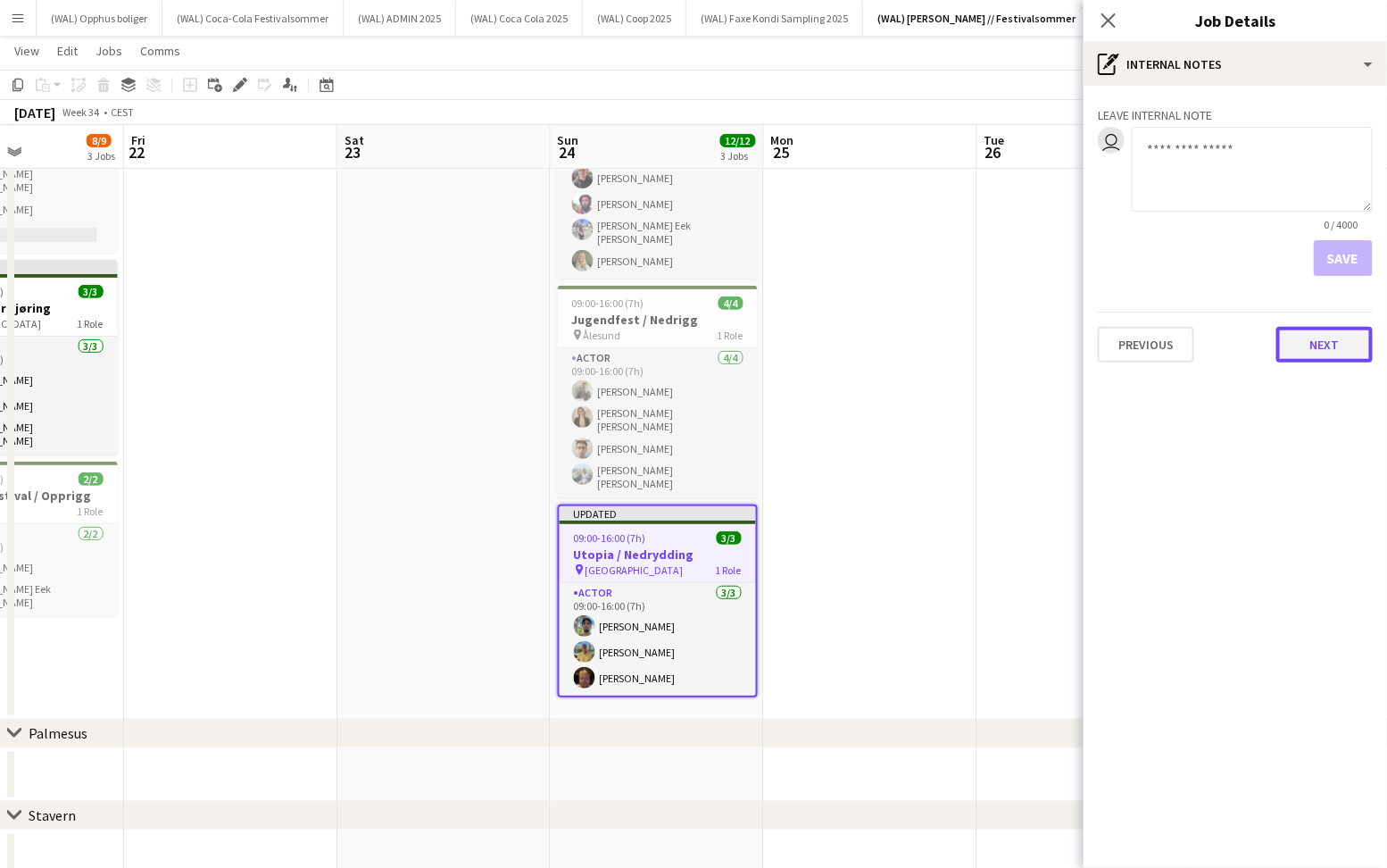
click at [1334, 356] on button "Next" at bounding box center [1325, 345] width 96 height 36
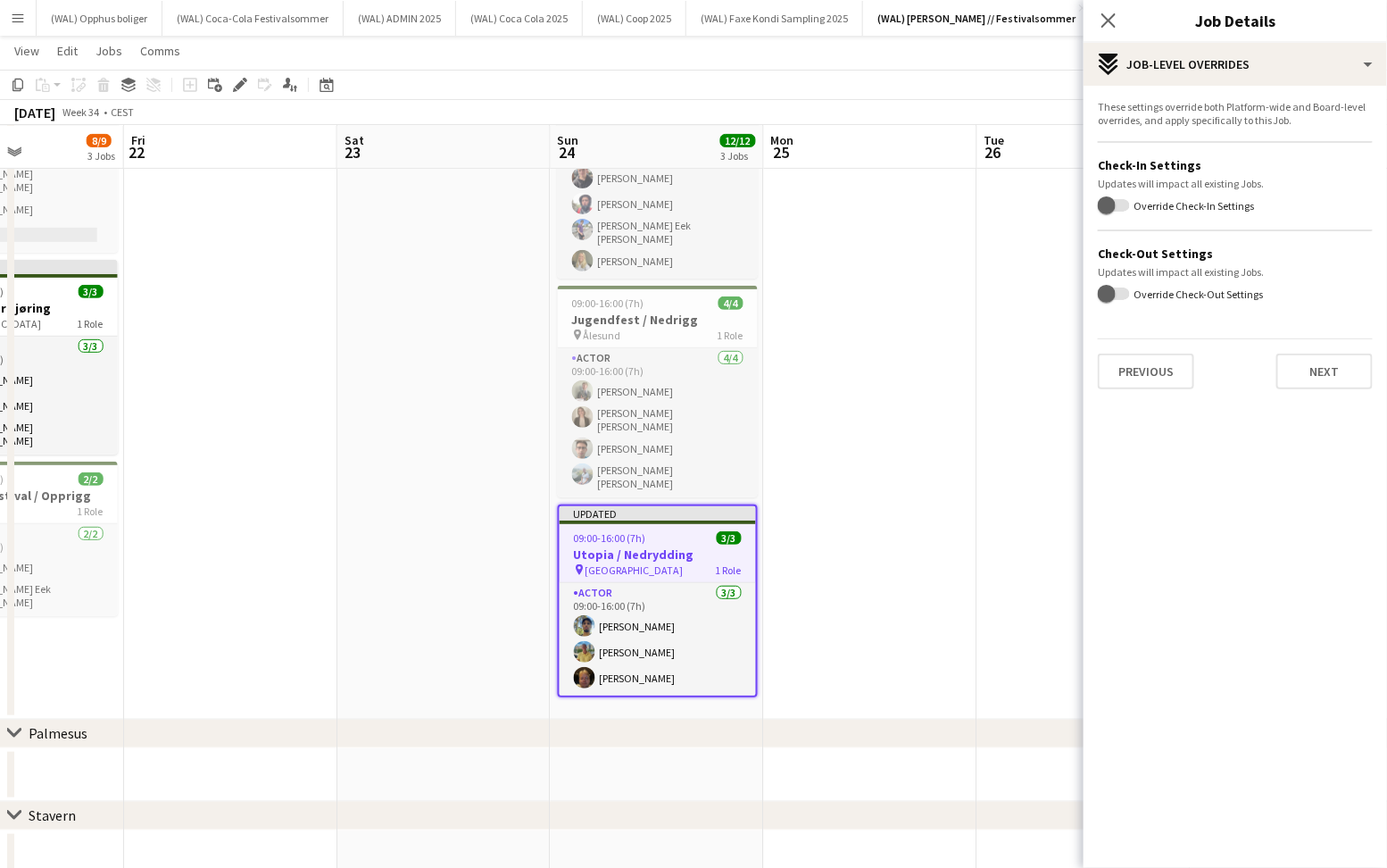
click at [1307, 392] on div "These settings override both Platform-wide and Board-level overrides, and apply…" at bounding box center [1236, 245] width 304 height 318
click at [1307, 376] on button "Next" at bounding box center [1325, 371] width 96 height 36
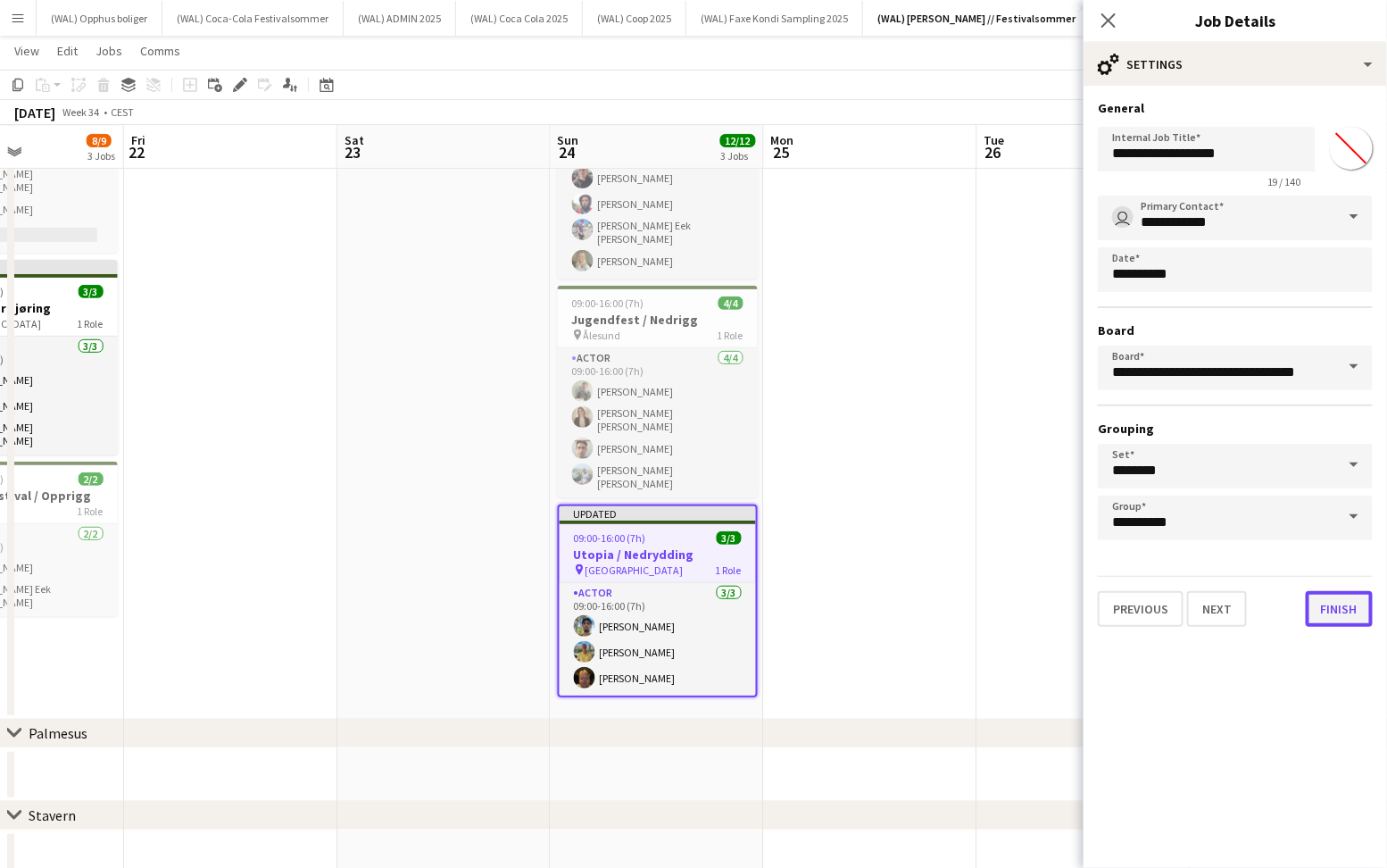
click at [1326, 623] on button "Finish" at bounding box center [1340, 609] width 67 height 36
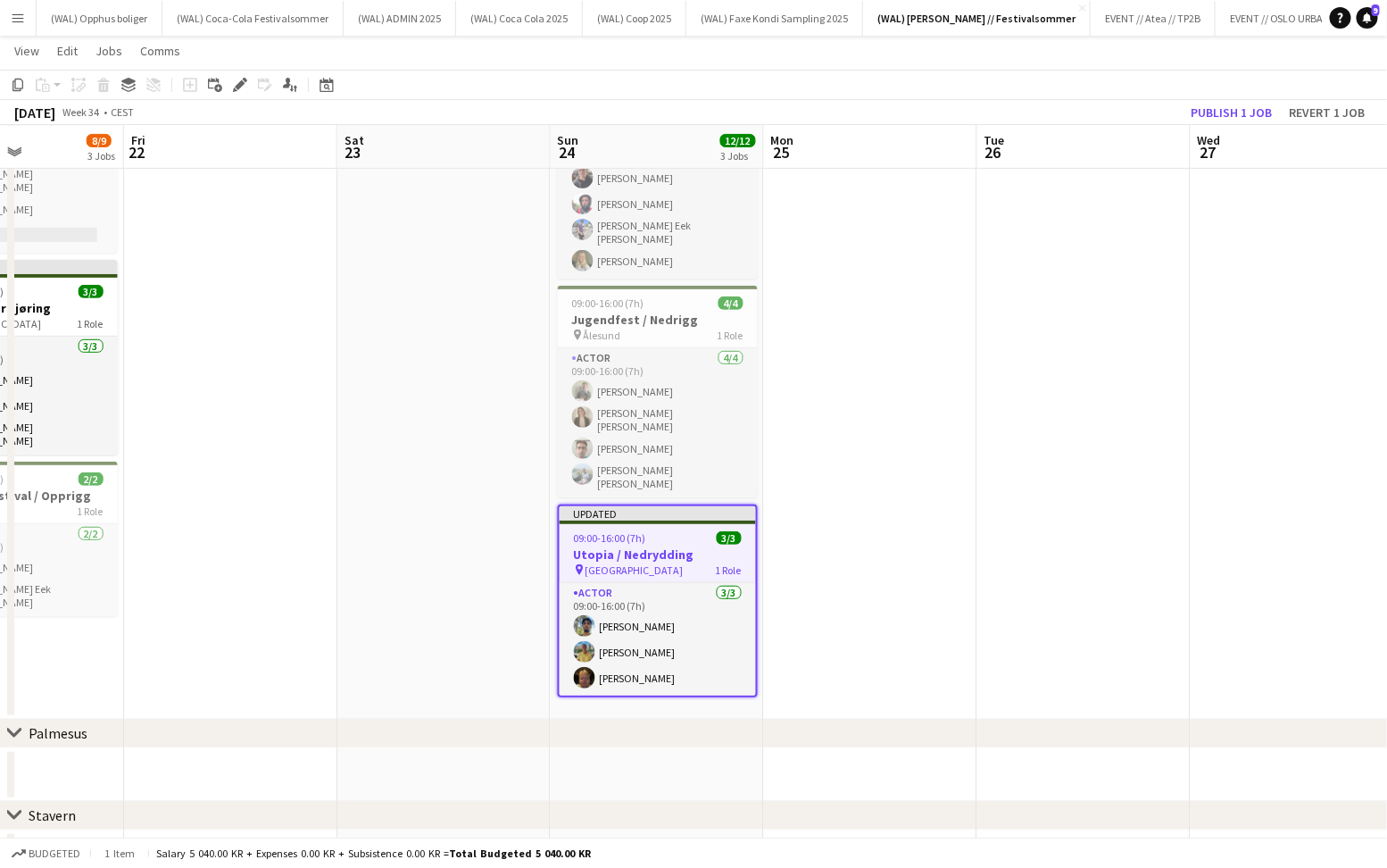
click at [1107, 357] on app-date-cell at bounding box center [1084, 379] width 213 height 680
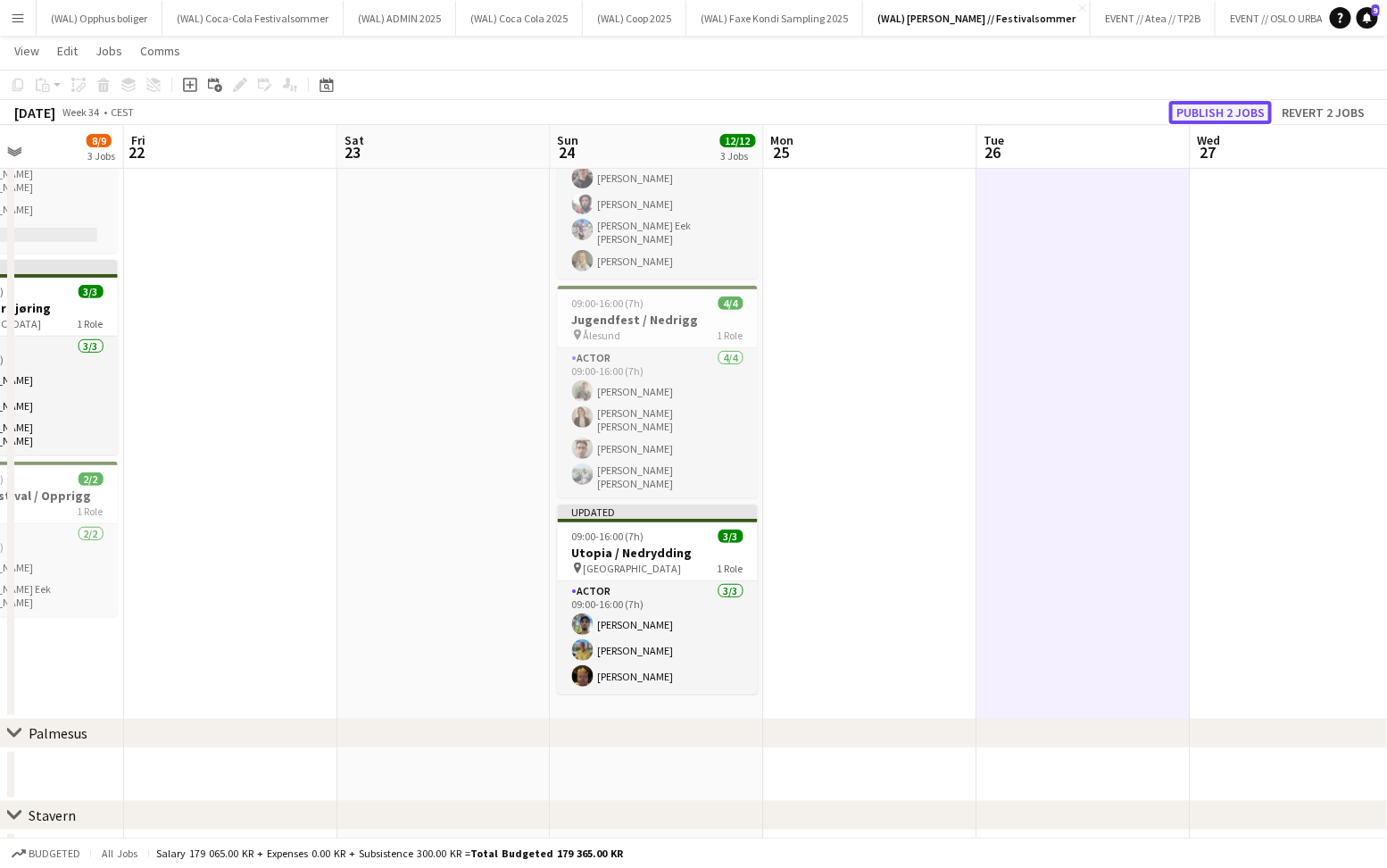
click at [1213, 119] on button "Publish 2 jobs" at bounding box center [1220, 112] width 103 height 23
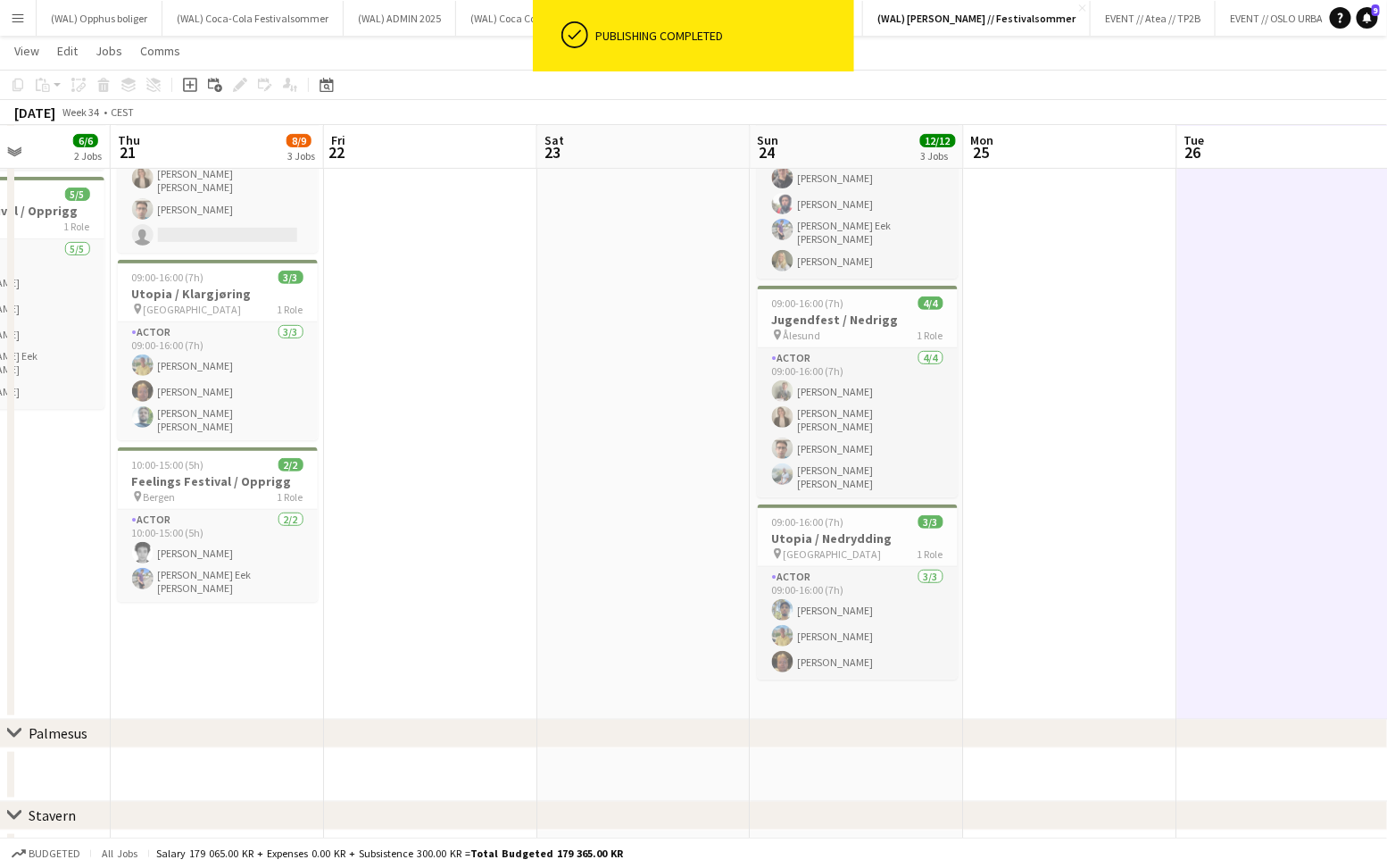
scroll to position [0, 527]
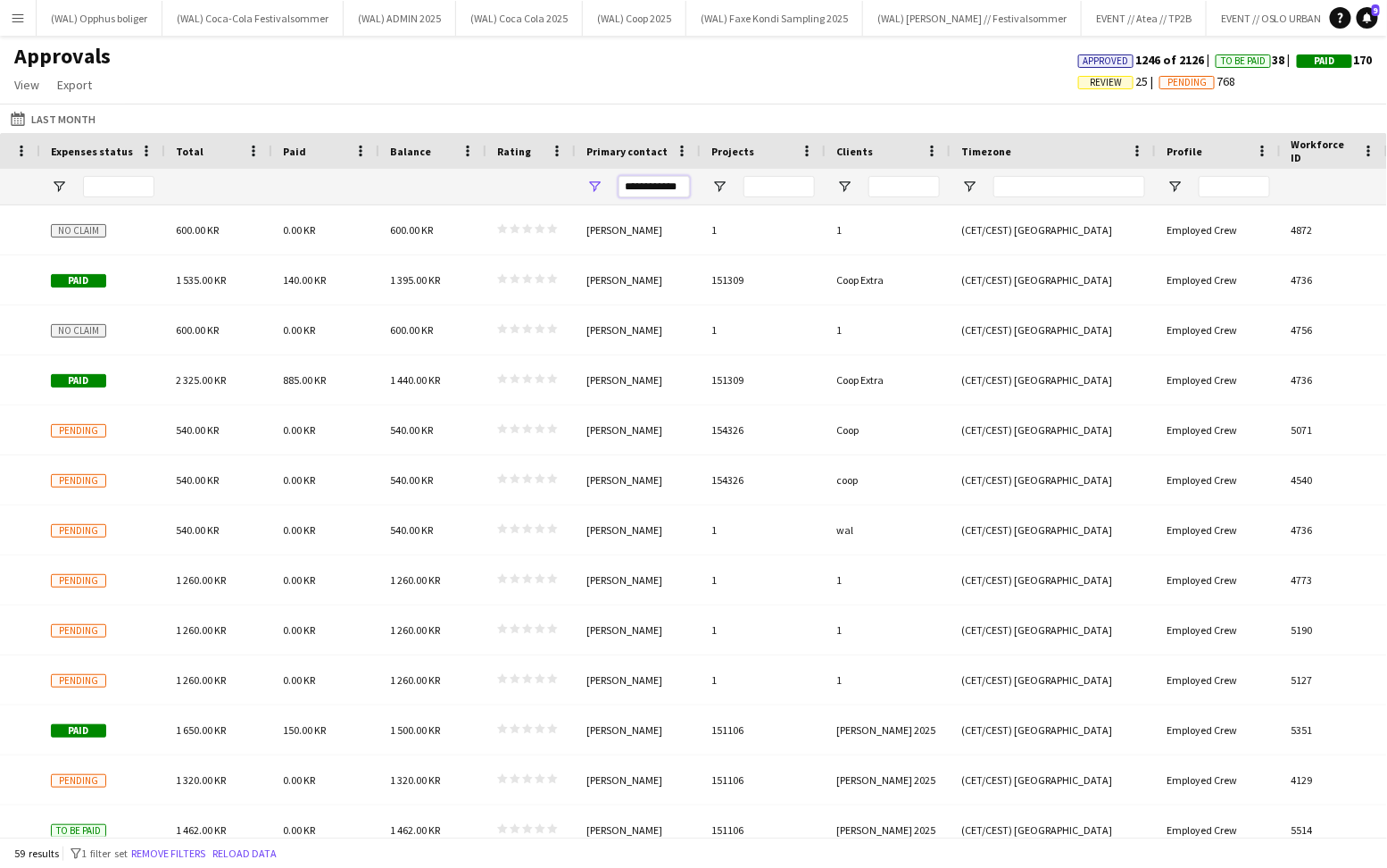
click at [669, 188] on input "**********" at bounding box center [654, 186] width 71 height 21
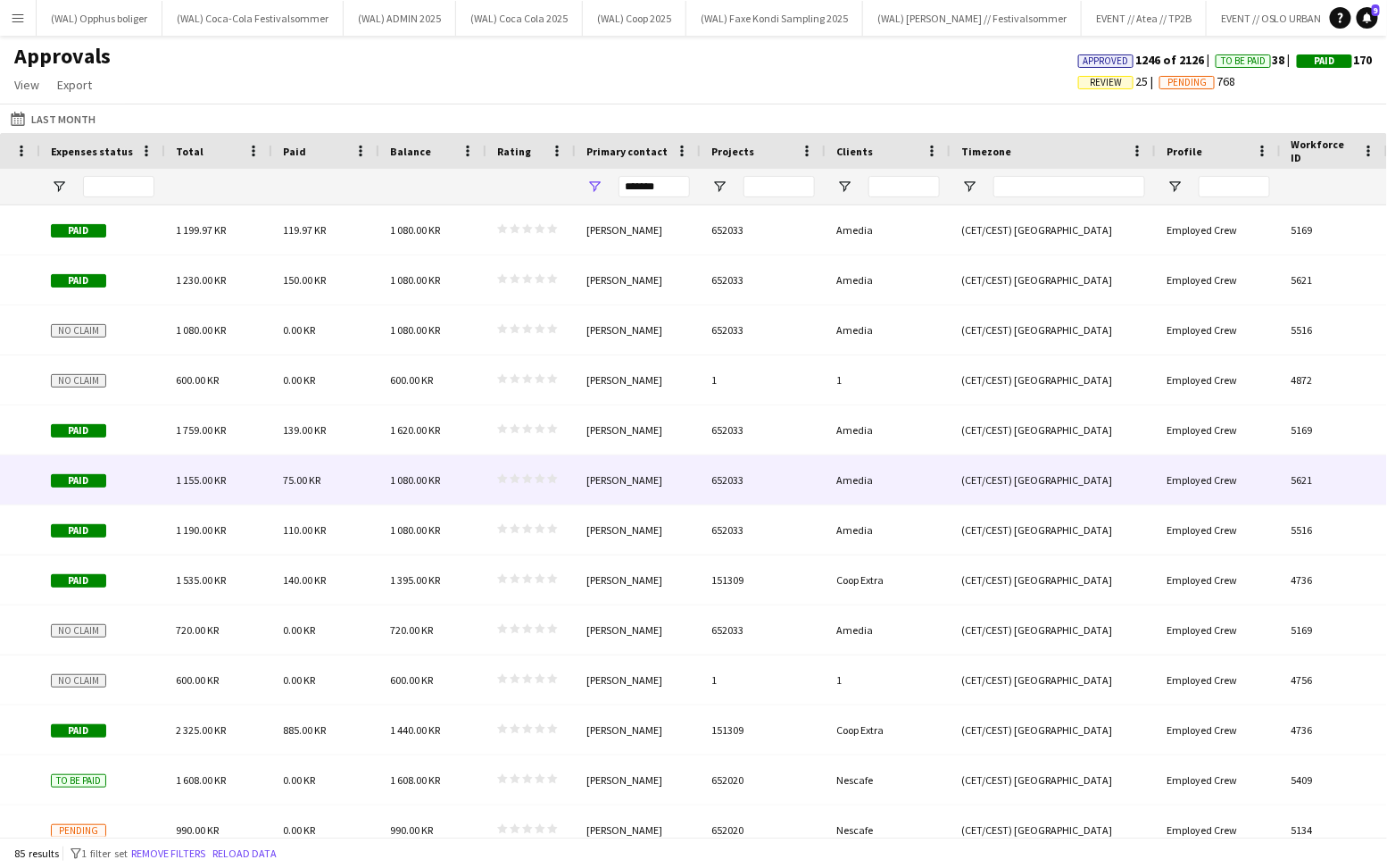
click at [640, 482] on div "[PERSON_NAME]" at bounding box center [638, 479] width 125 height 49
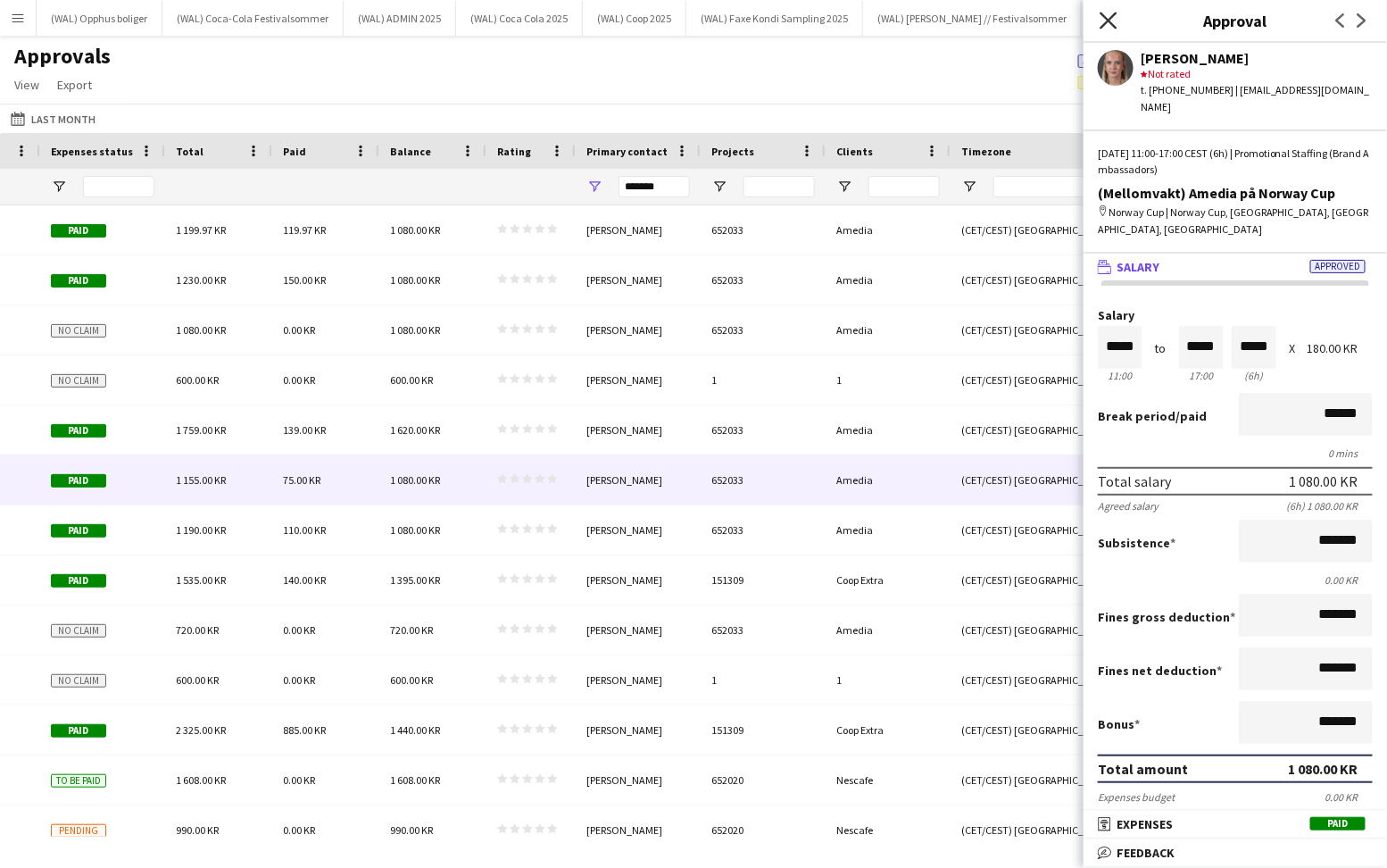
click at [1104, 18] on icon "Close pop-in" at bounding box center [1108, 20] width 17 height 17
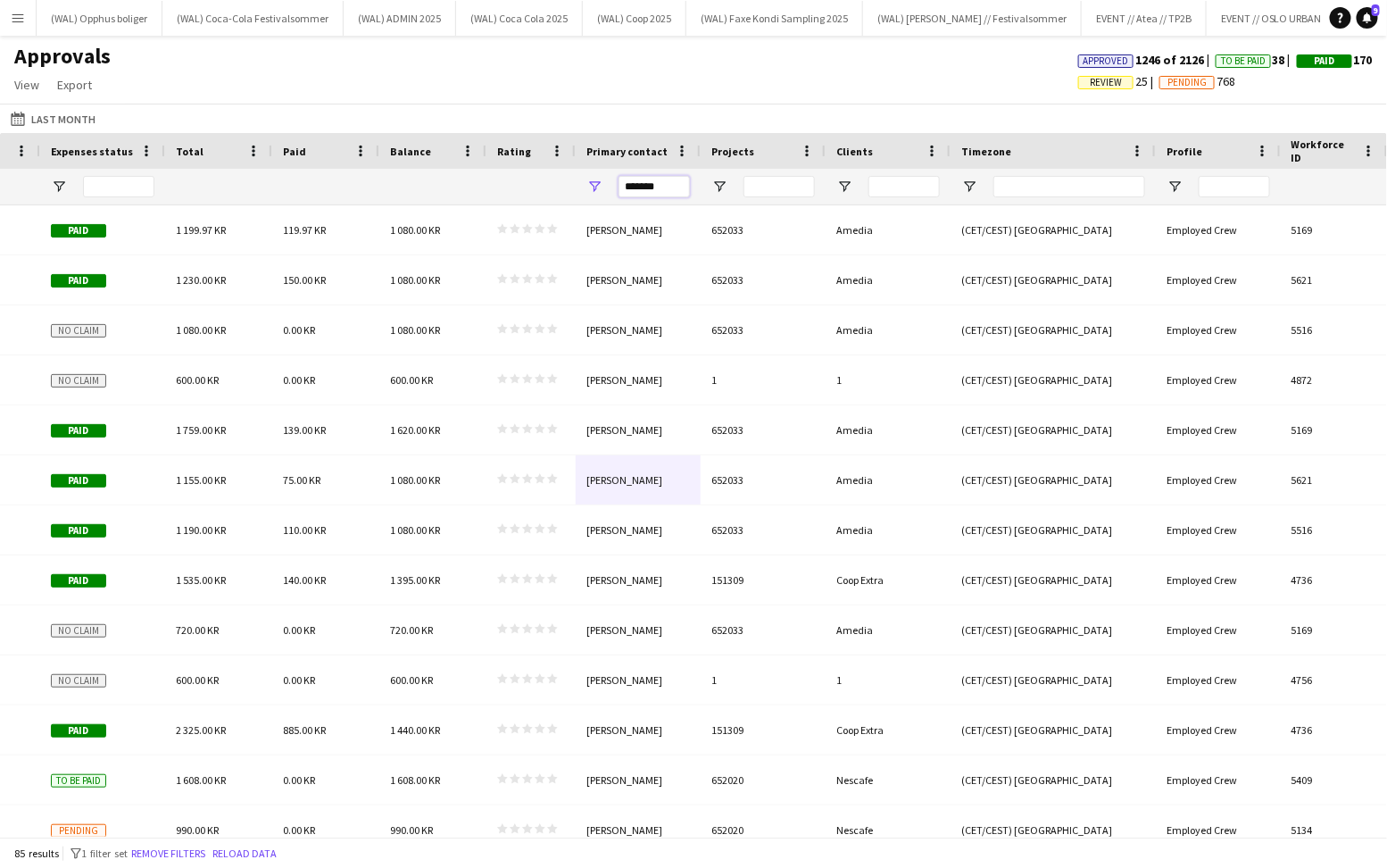
click at [665, 187] on input "*******" at bounding box center [654, 186] width 71 height 21
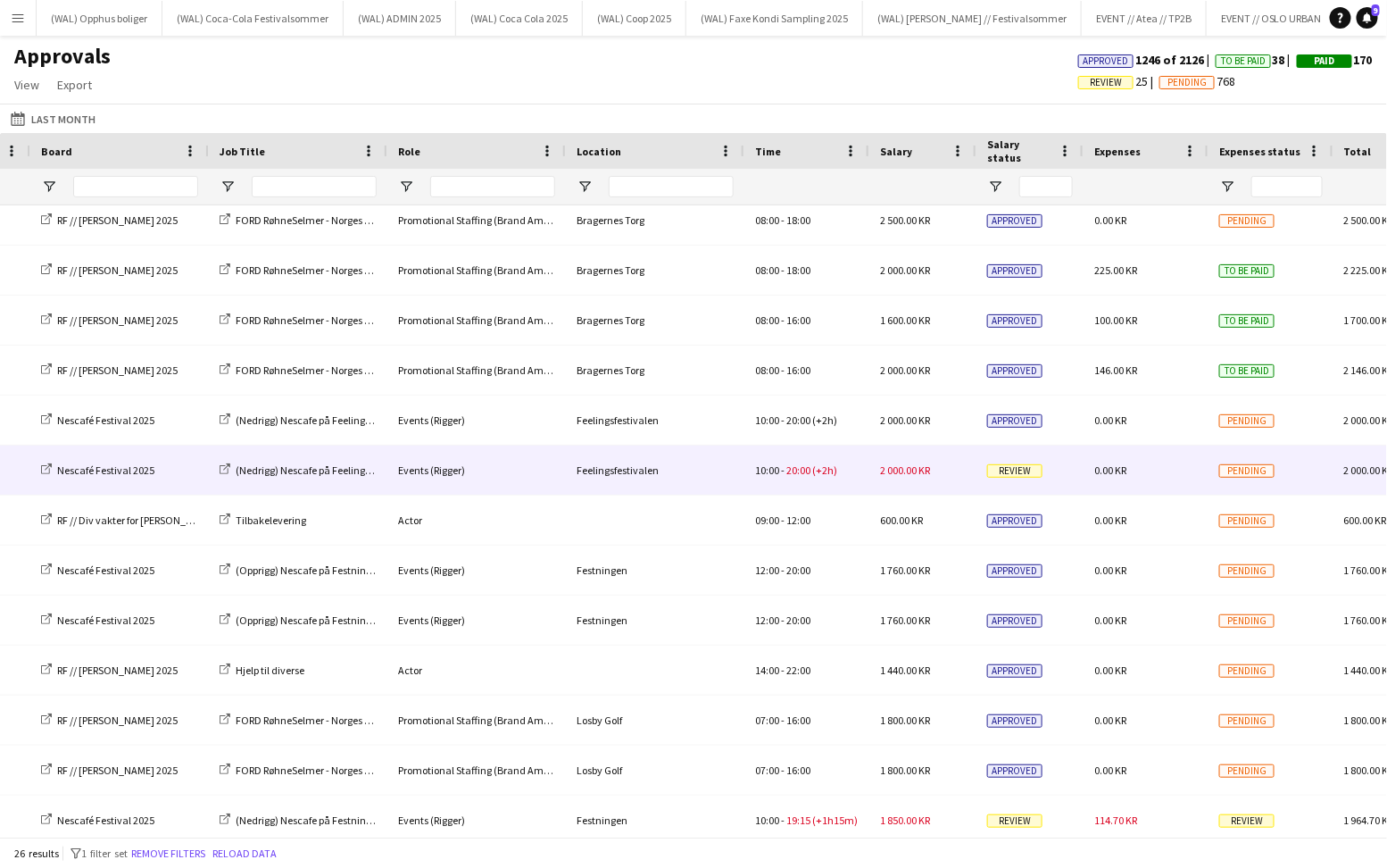
type input "**********"
click at [843, 466] on div "10:00 - 20:00 (+2h)" at bounding box center [807, 470] width 125 height 49
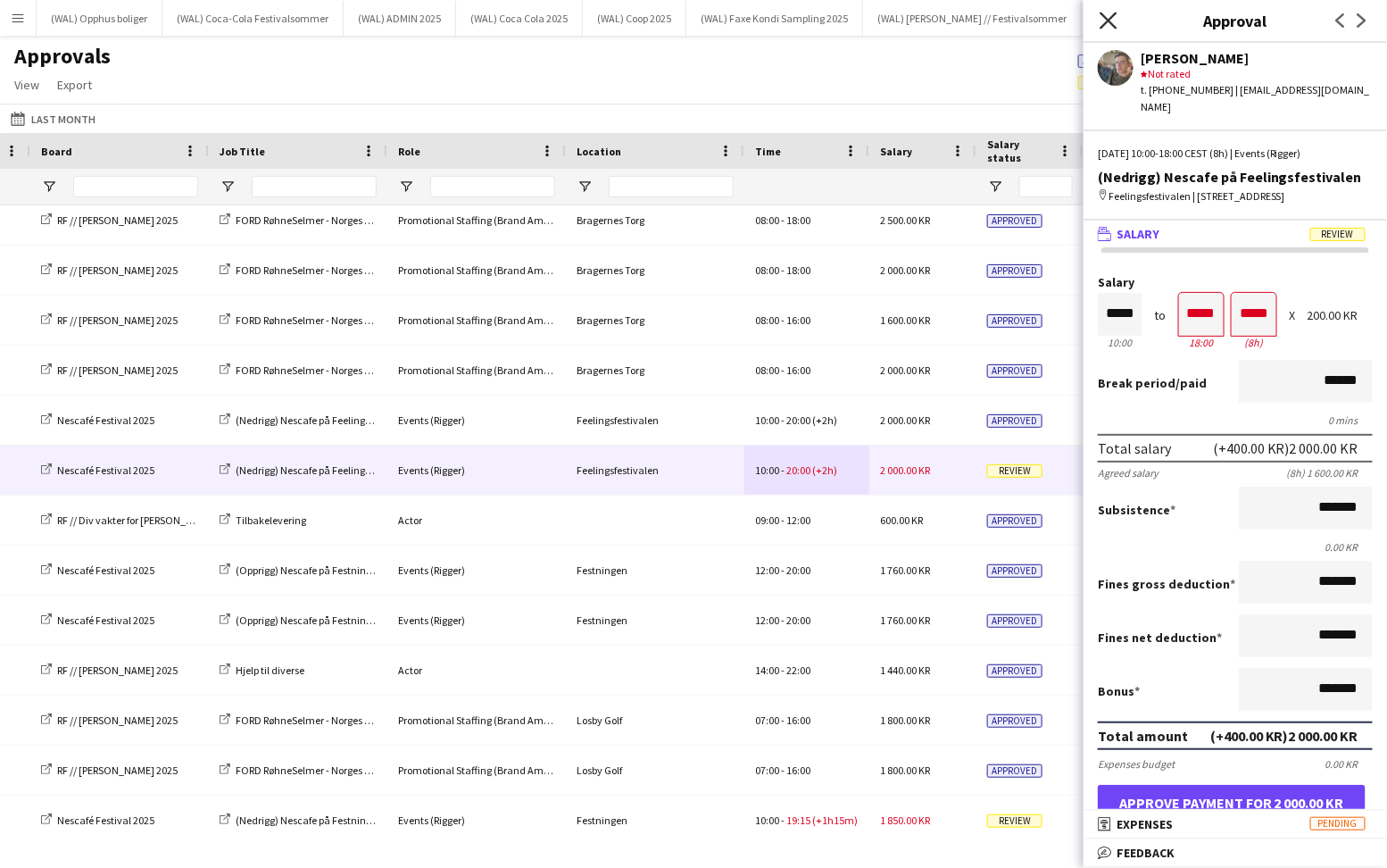
click at [1104, 19] on icon "Close pop-in" at bounding box center [1108, 20] width 17 height 17
